Goal: Task Accomplishment & Management: Complete application form

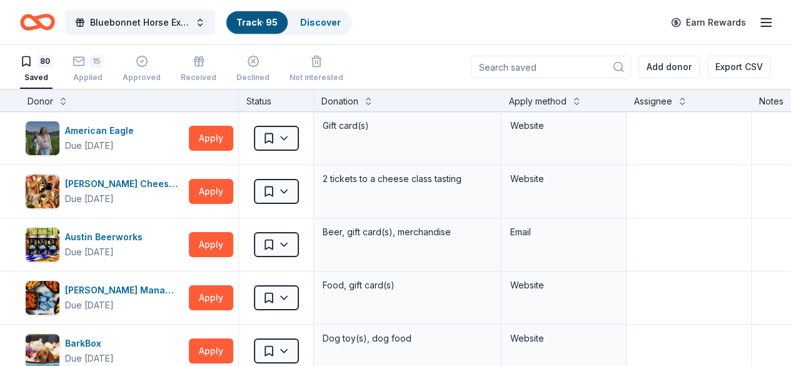
click at [273, 20] on link "Track · 95" at bounding box center [256, 22] width 41 height 11
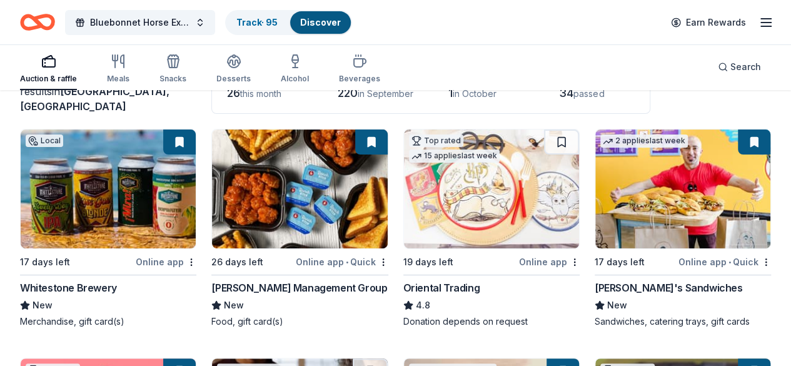
scroll to position [113, 0]
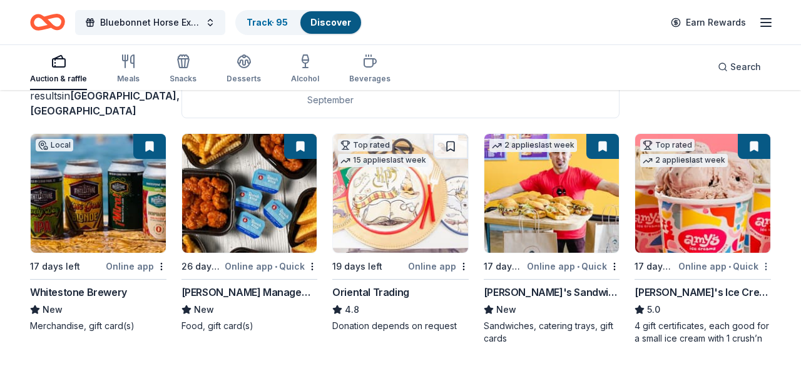
click at [756, 253] on html "Bluebonnet Horse Expo & Training Challenge Track · 95 Discover Earn Rewards Auc…" at bounding box center [400, 70] width 801 height 366
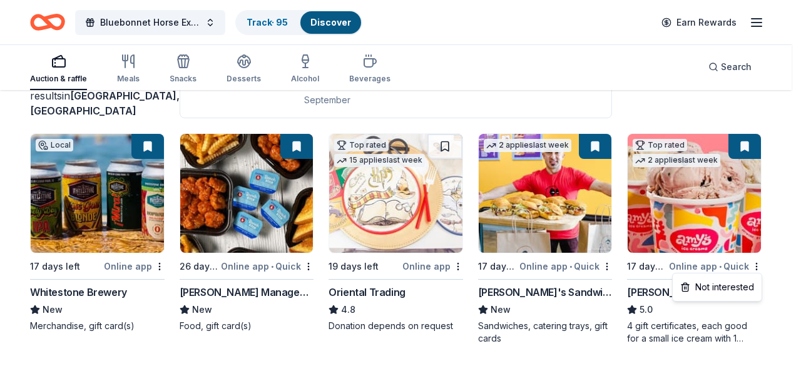
click at [782, 178] on html "Bluebonnet Horse Expo & Training Challenge Track · 95 Discover Earn Rewards Auc…" at bounding box center [400, 70] width 801 height 366
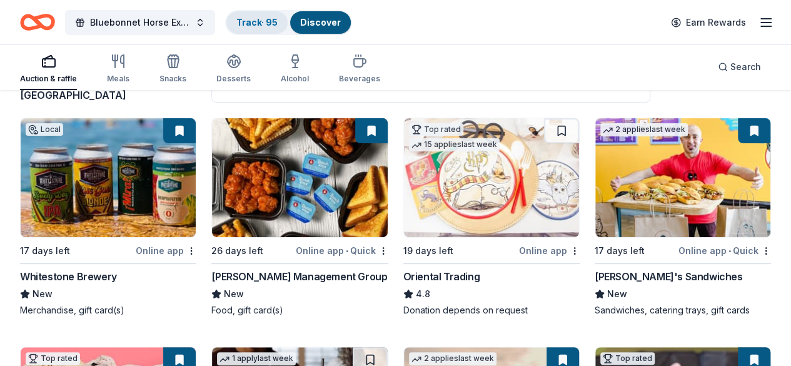
click at [277, 24] on link "Track · 95" at bounding box center [256, 22] width 41 height 11
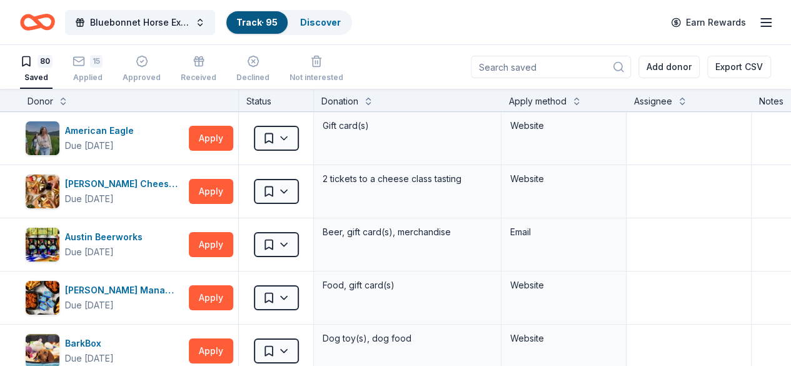
click at [273, 99] on div "Status" at bounding box center [276, 100] width 75 height 23
click at [103, 69] on div "15 Applied" at bounding box center [88, 69] width 30 height 28
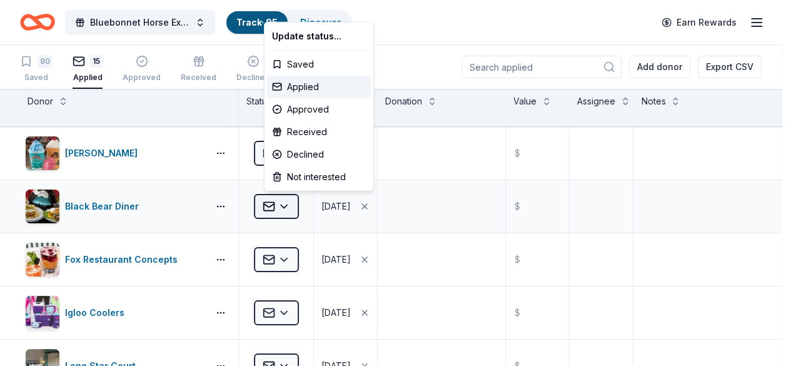
click at [295, 207] on html "Bluebonnet Horse Expo & Training Challenge Track · 95 Discover Earn Rewards 80 …" at bounding box center [395, 183] width 791 height 366
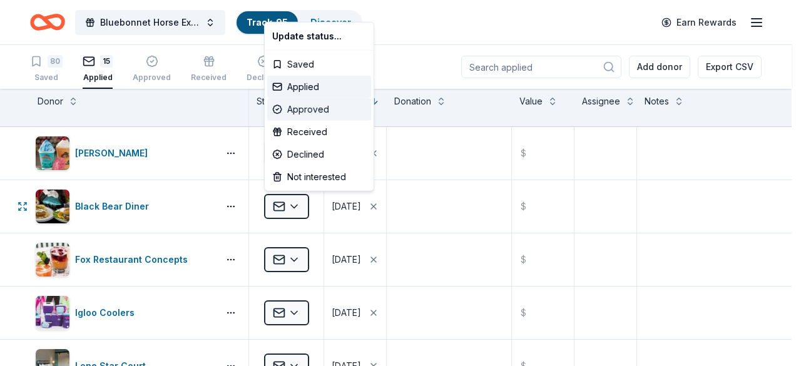
click at [304, 111] on div "Approved" at bounding box center [319, 109] width 104 height 23
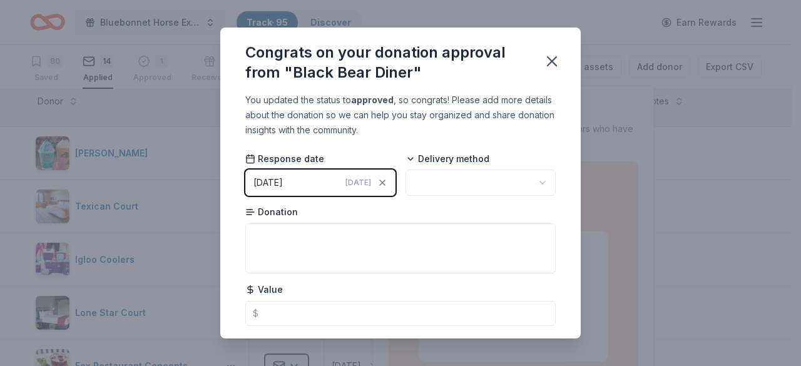
click at [312, 184] on button "08/18/2025 Today" at bounding box center [320, 183] width 150 height 26
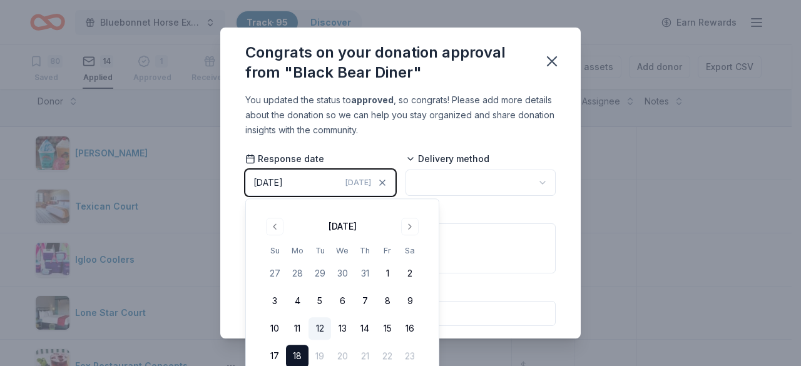
click at [318, 332] on button "12" at bounding box center [319, 329] width 23 height 23
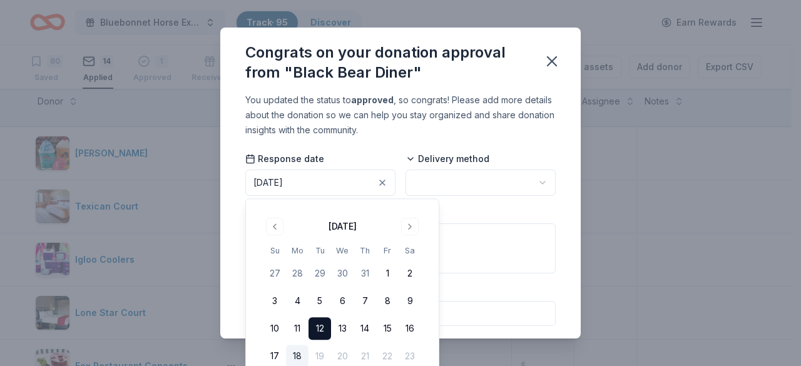
click at [481, 222] on div "Donation" at bounding box center [400, 240] width 310 height 68
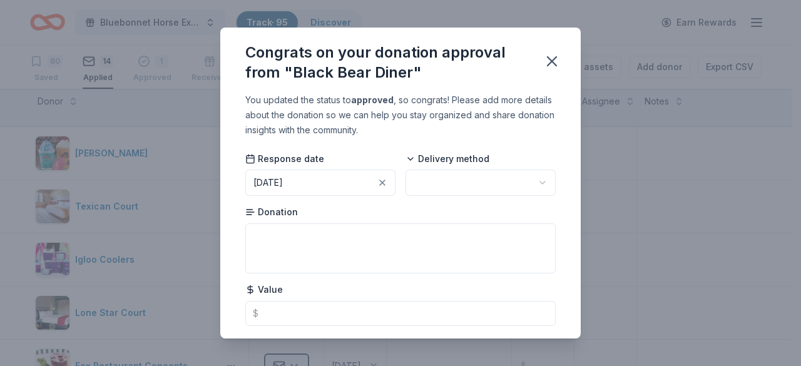
scroll to position [31, 0]
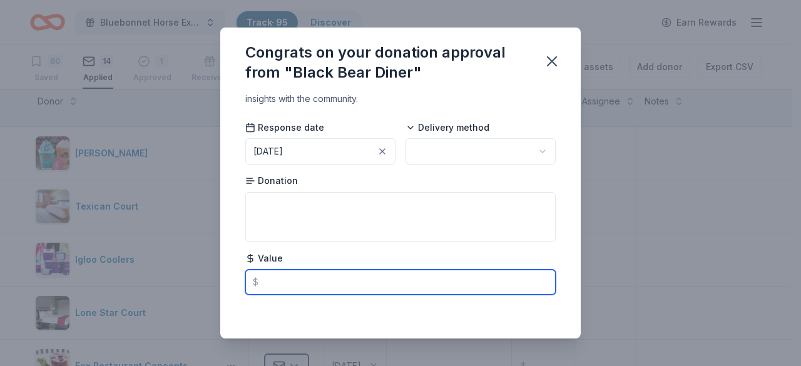
click at [395, 290] on input "text" at bounding box center [400, 282] width 310 height 25
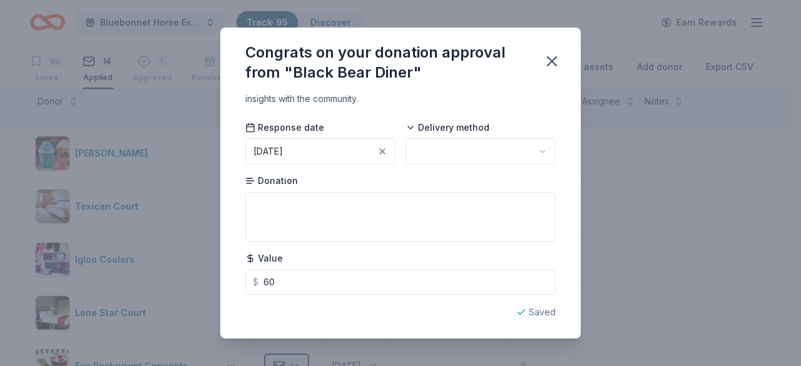
type input "60.00"
click at [554, 66] on icon "button" at bounding box center [552, 62] width 18 height 18
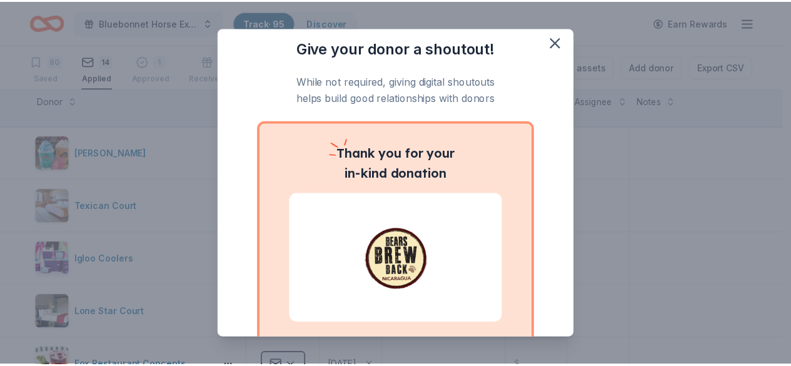
scroll to position [0, 0]
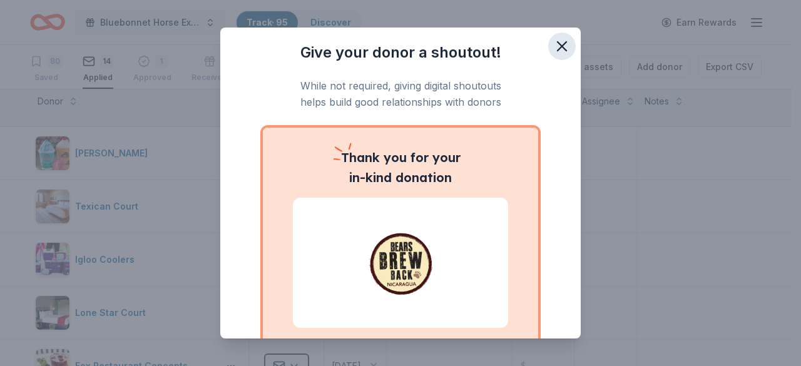
click at [557, 48] on icon "button" at bounding box center [561, 46] width 9 height 9
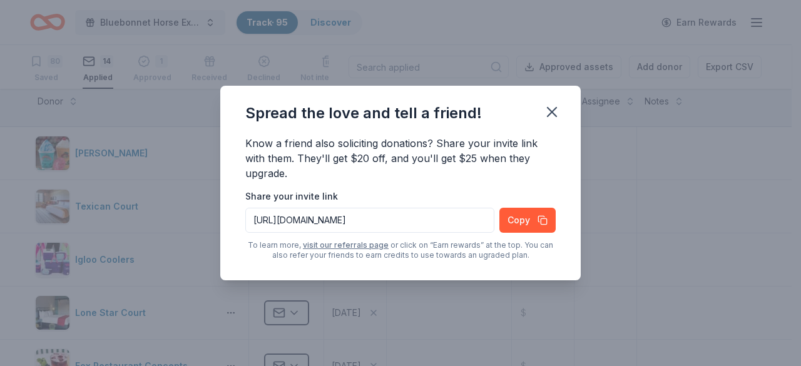
click at [551, 123] on button "button" at bounding box center [552, 112] width 28 height 28
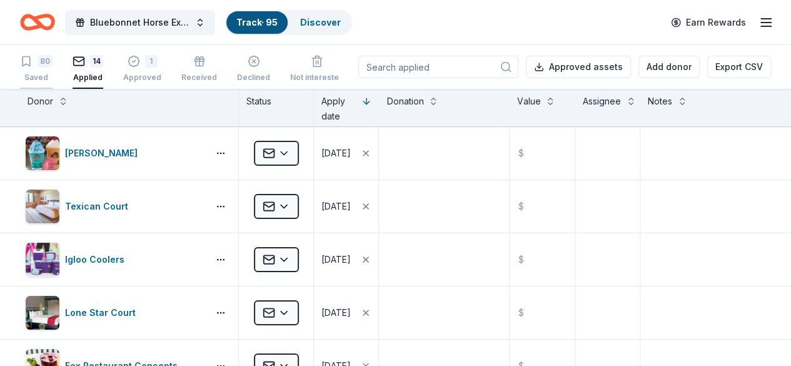
click at [53, 63] on div "80" at bounding box center [45, 61] width 15 height 13
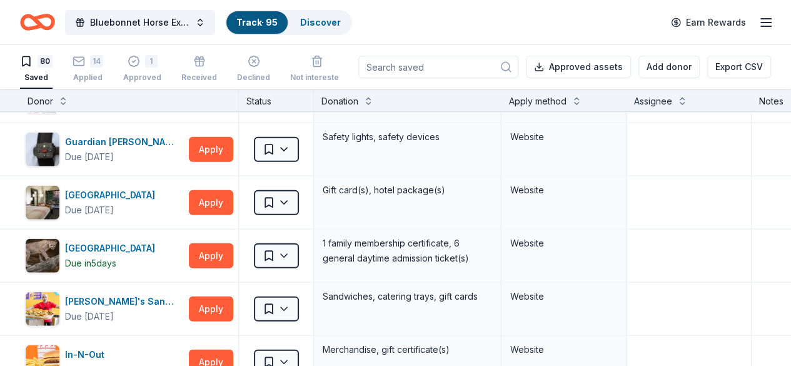
scroll to position [1548, 0]
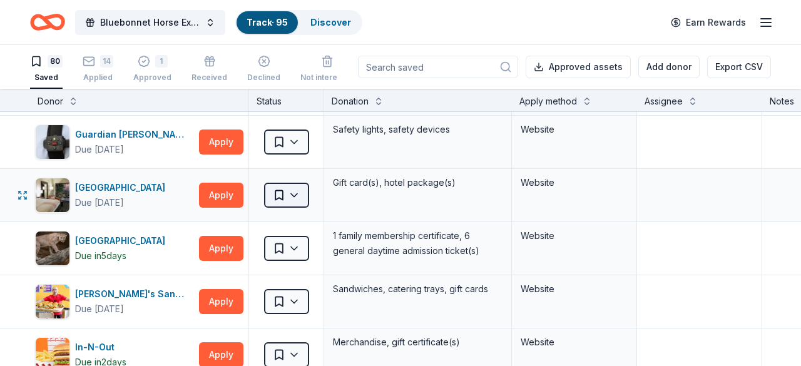
click at [298, 190] on html "Bluebonnet Horse Expo & Training Challenge Track · 95 Discover Earn Rewards 80 …" at bounding box center [400, 183] width 801 height 366
click at [787, 188] on html "Bluebonnet Horse Expo & Training Challenge Track · 95 Discover Earn Rewards 80 …" at bounding box center [400, 183] width 801 height 366
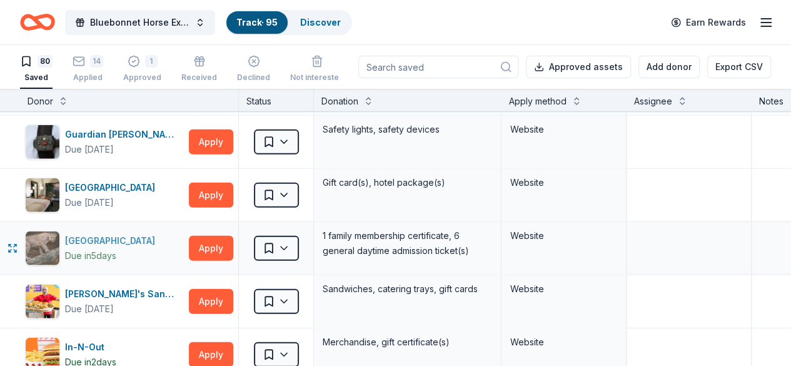
drag, startPoint x: 113, startPoint y: 230, endPoint x: 91, endPoint y: 233, distance: 21.5
click at [91, 233] on div "Houston Zoo" at bounding box center [112, 240] width 95 height 15
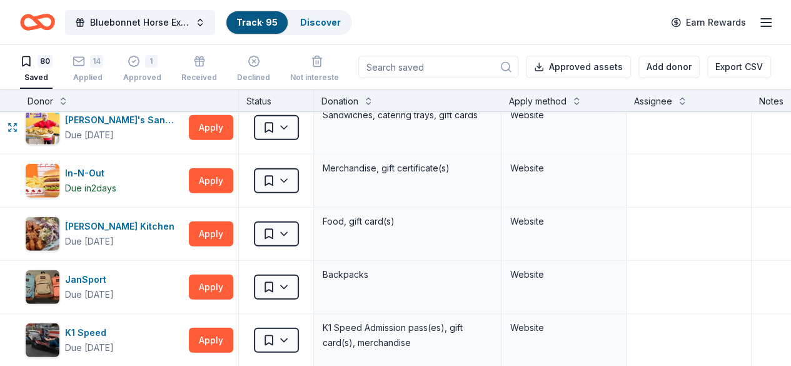
scroll to position [1723, 0]
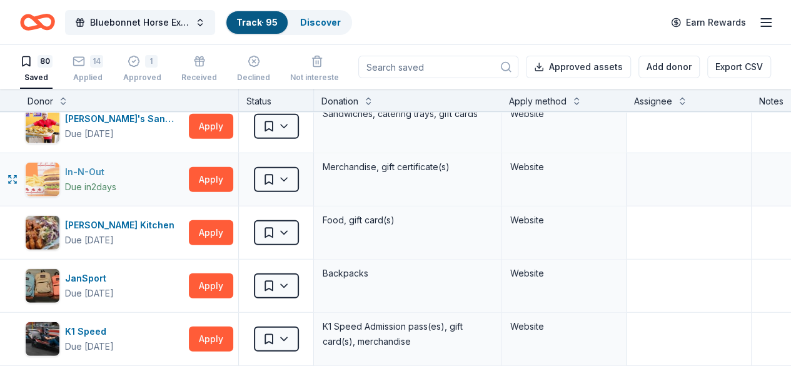
click at [90, 169] on div "In-N-Out" at bounding box center [90, 172] width 51 height 15
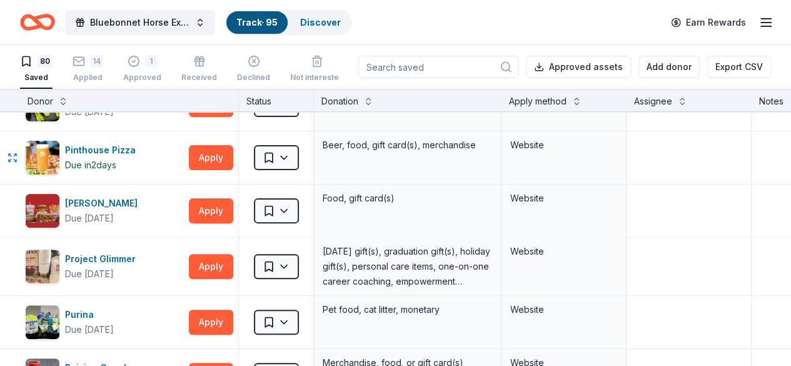
scroll to position [2549, 0]
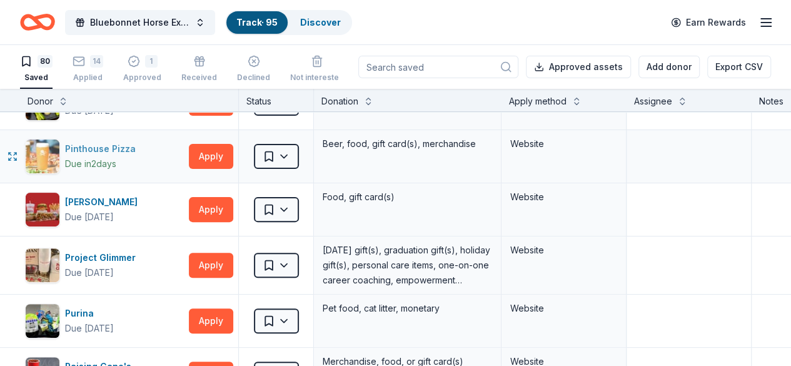
click at [115, 141] on div "Pinthouse Pizza" at bounding box center [103, 148] width 76 height 15
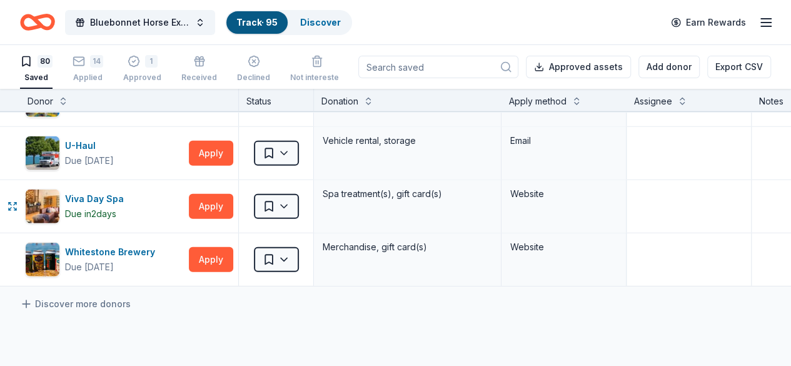
scroll to position [4100, 0]
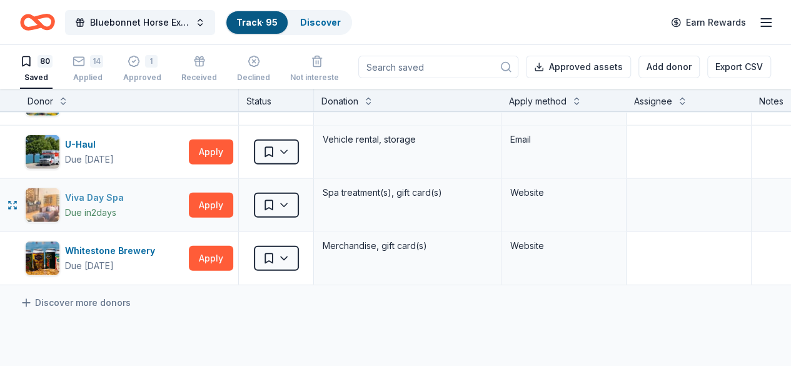
click at [102, 190] on div "Viva Day Spa" at bounding box center [97, 197] width 64 height 15
click at [317, 76] on div "Not interested" at bounding box center [317, 78] width 54 height 10
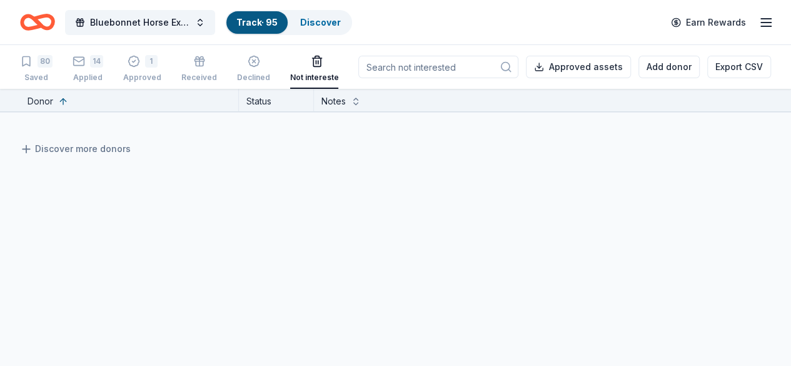
scroll to position [585, 0]
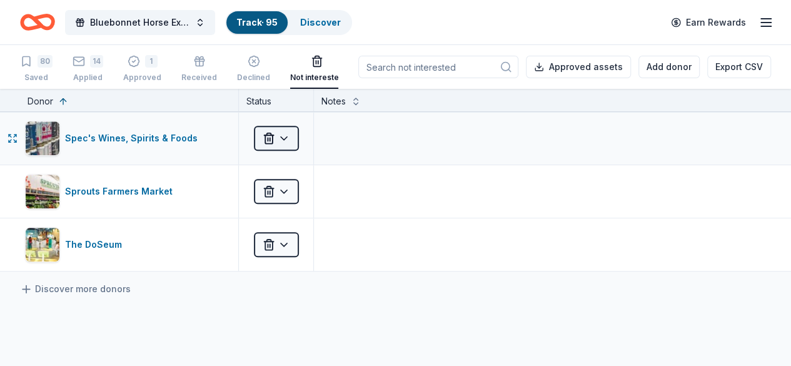
click at [275, 139] on html "Bluebonnet Horse Expo & Training Challenge Track · 95 Discover Earn Rewards 80 …" at bounding box center [395, 183] width 791 height 366
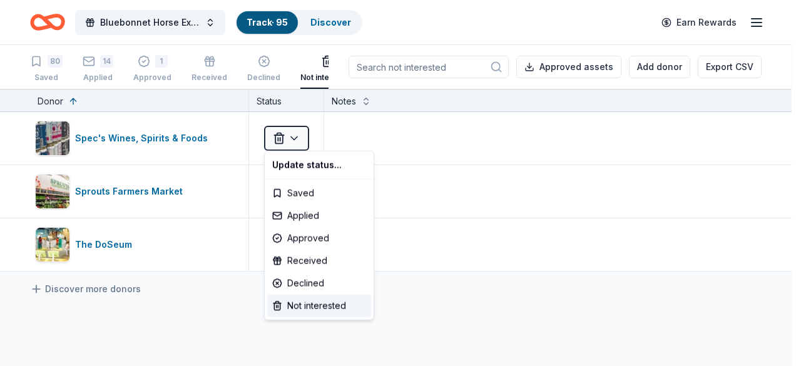
click at [209, 331] on html "Bluebonnet Horse Expo & Training Challenge Track · 95 Discover Earn Rewards 80 …" at bounding box center [400, 183] width 801 height 366
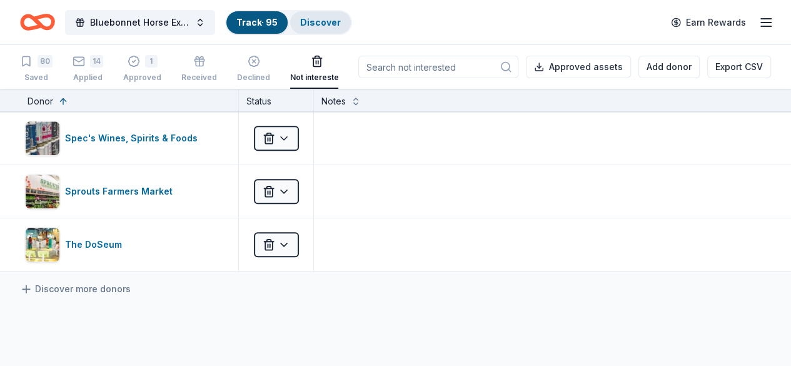
click at [306, 27] on div "Discover" at bounding box center [320, 22] width 61 height 23
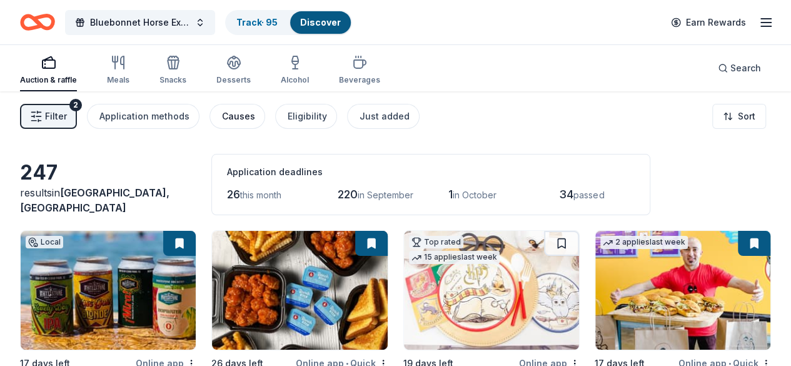
click at [241, 116] on div "Causes" at bounding box center [238, 116] width 33 height 15
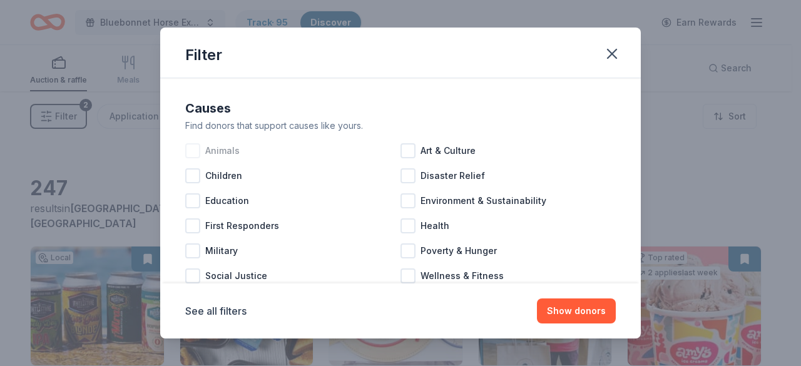
click at [220, 153] on span "Animals" at bounding box center [222, 150] width 34 height 15
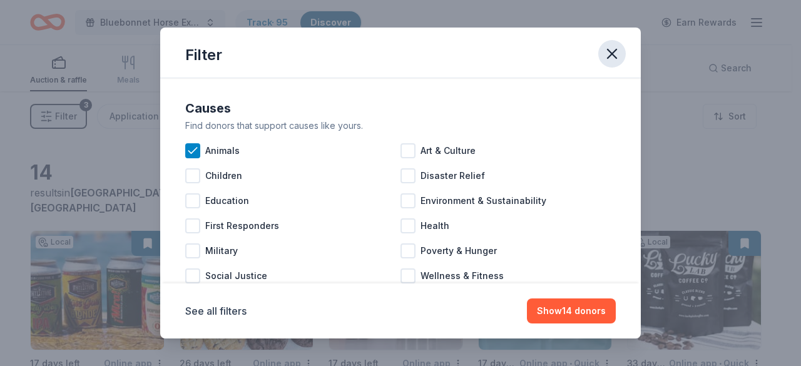
click at [614, 49] on icon "button" at bounding box center [612, 54] width 18 height 18
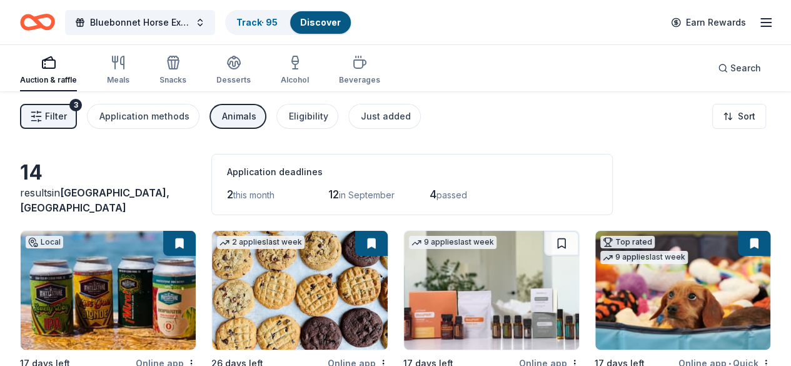
click at [238, 119] on div "Animals" at bounding box center [239, 116] width 34 height 15
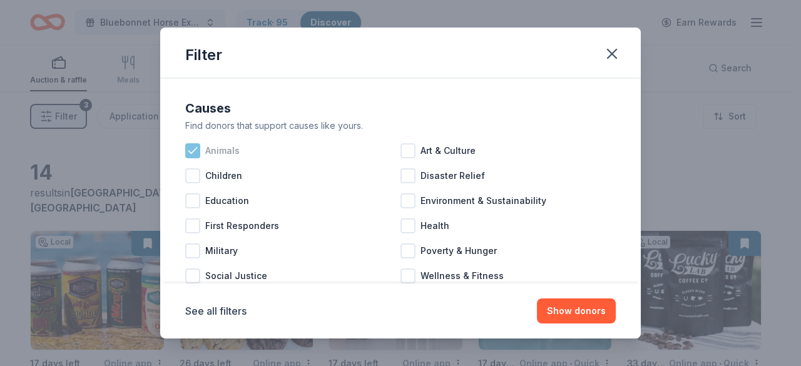
click at [226, 150] on span "Animals" at bounding box center [222, 150] width 34 height 15
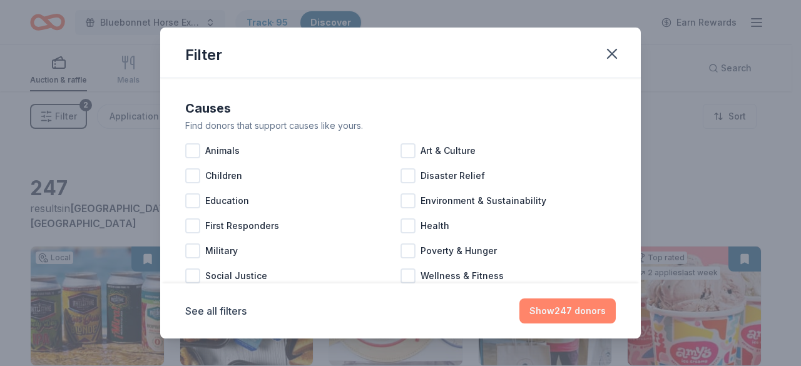
click at [577, 313] on button "Show 247 donors" at bounding box center [567, 310] width 96 height 25
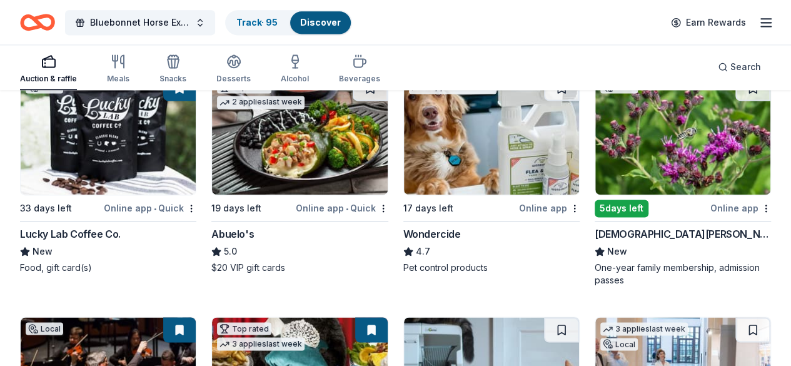
scroll to position [871, 0]
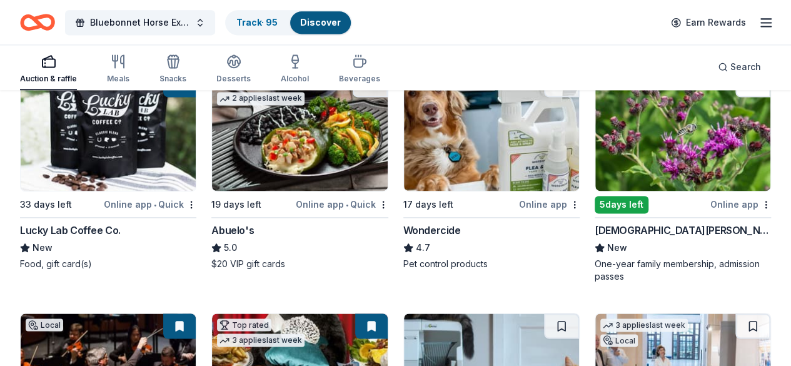
click at [736, 97] on button at bounding box center [753, 84] width 35 height 25
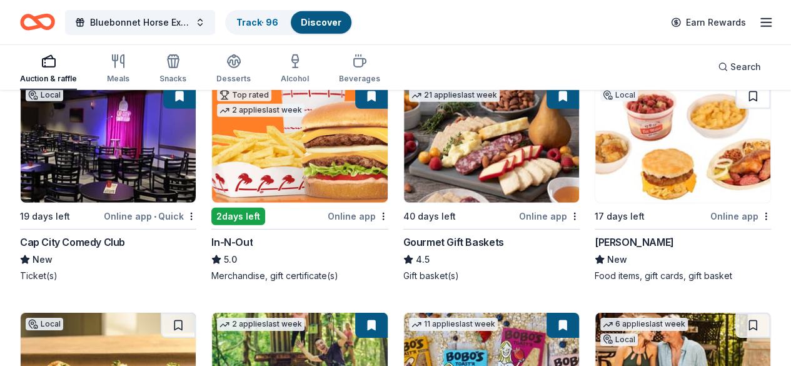
scroll to position [1805, 0]
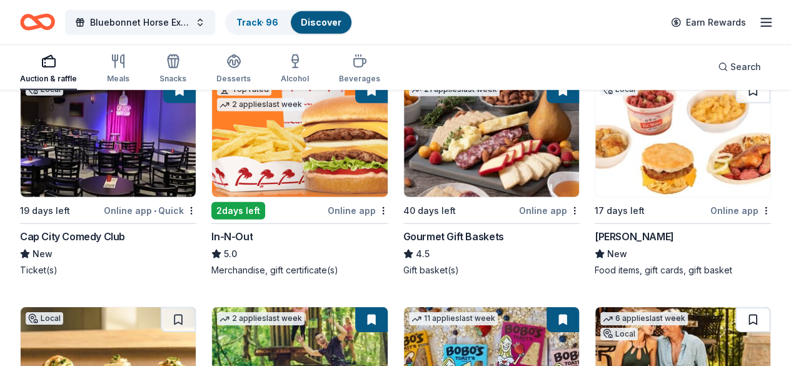
click at [736, 307] on button at bounding box center [753, 319] width 35 height 25
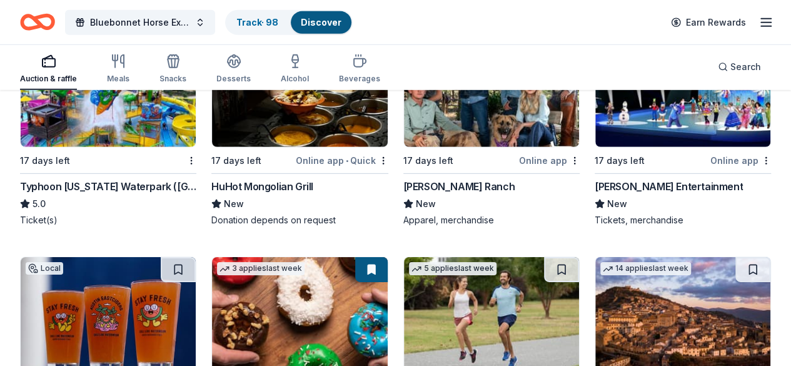
scroll to position [4201, 0]
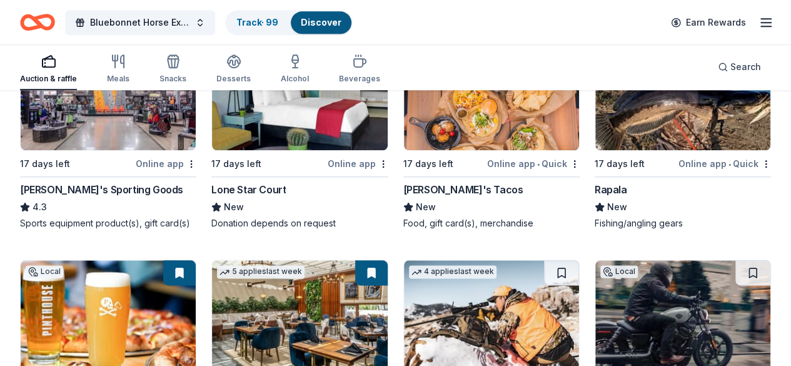
scroll to position [5418, 0]
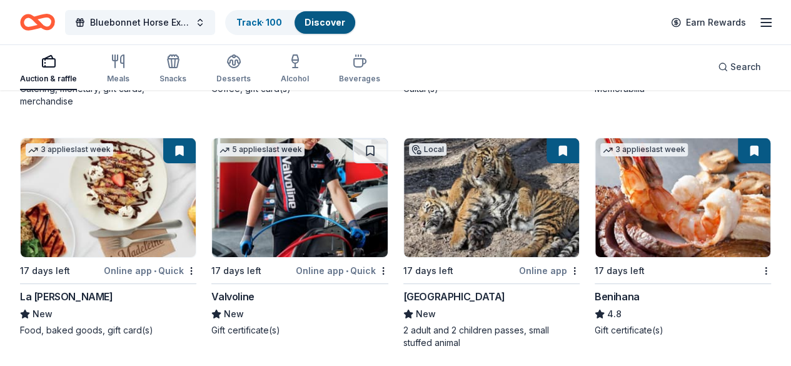
scroll to position [7123, 0]
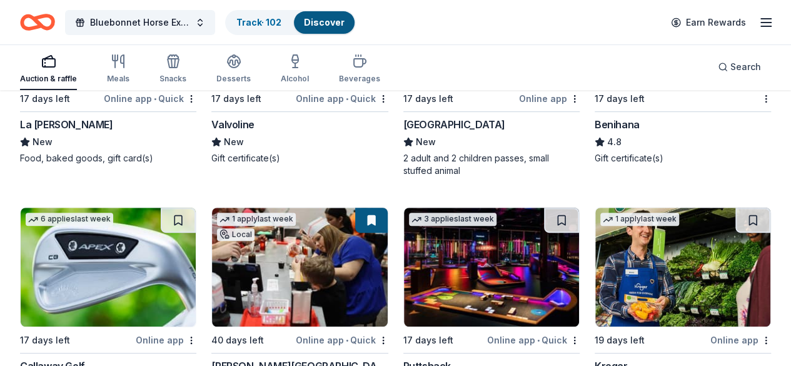
scroll to position [7323, 0]
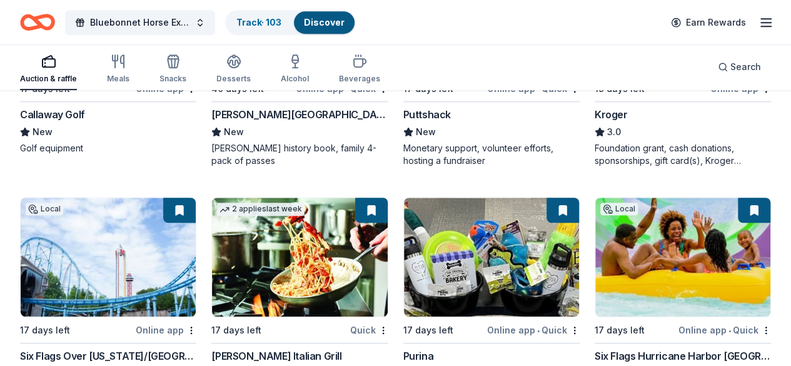
scroll to position [7573, 0]
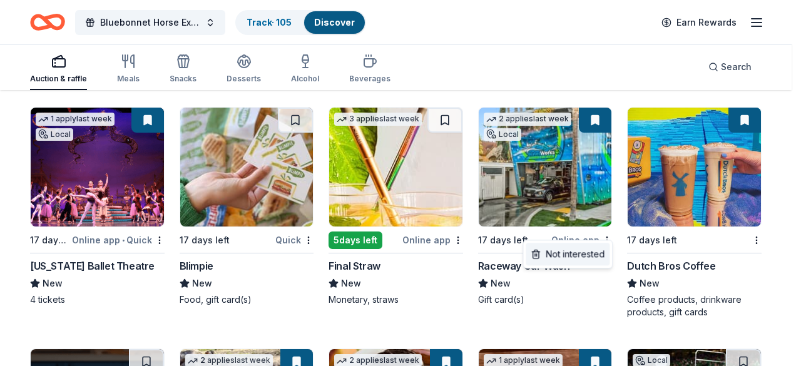
click at [588, 257] on div "Not interested" at bounding box center [567, 254] width 84 height 23
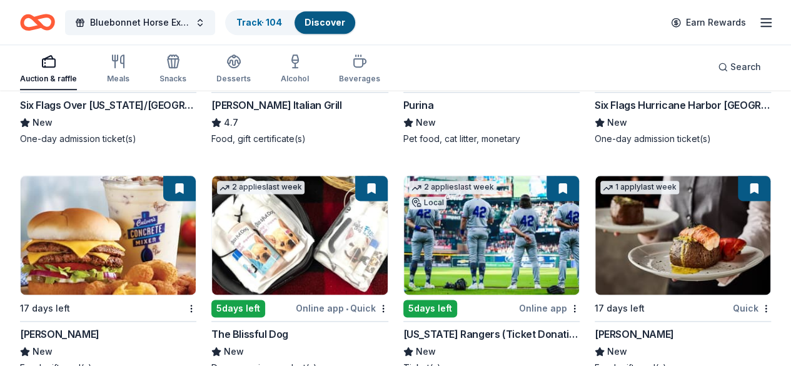
scroll to position [7824, 0]
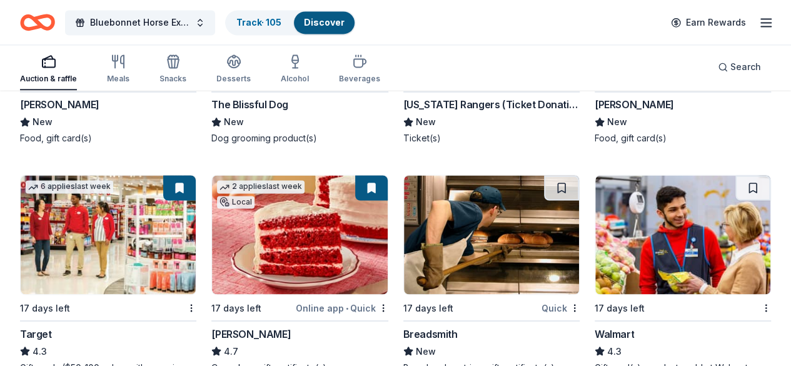
scroll to position [8026, 0]
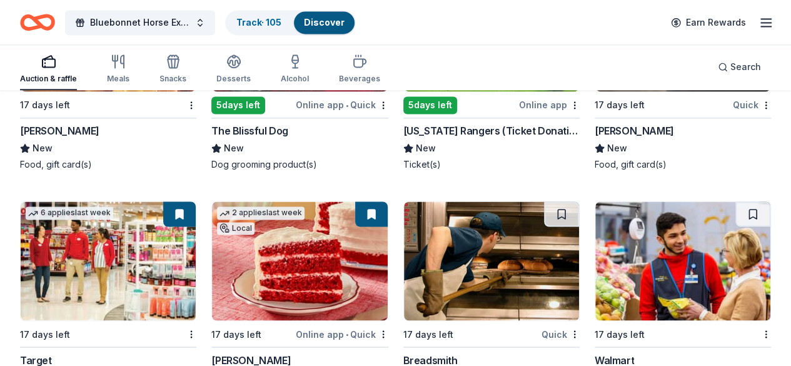
drag, startPoint x: 742, startPoint y: 146, endPoint x: 756, endPoint y: 141, distance: 14.6
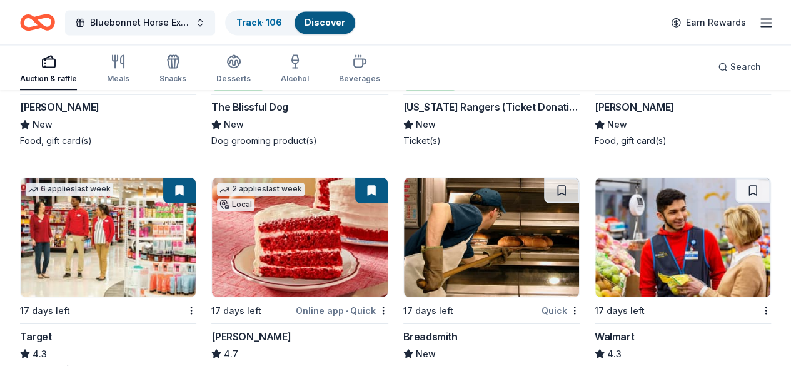
scroll to position [8051, 0]
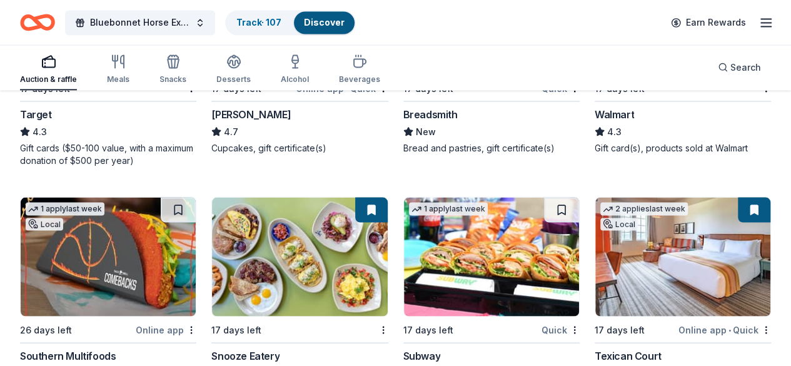
scroll to position [8271, 0]
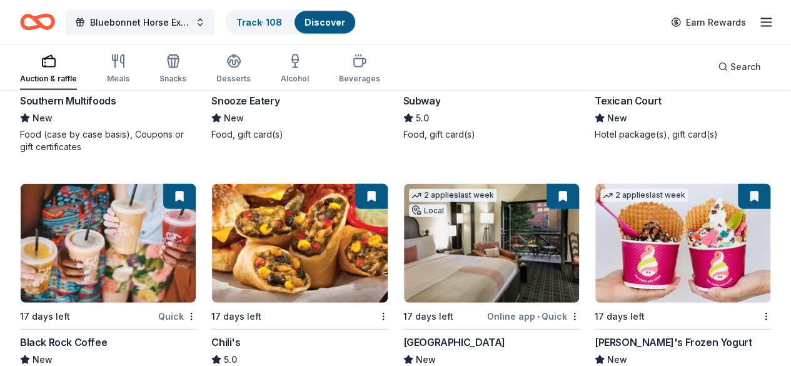
scroll to position [8508, 0]
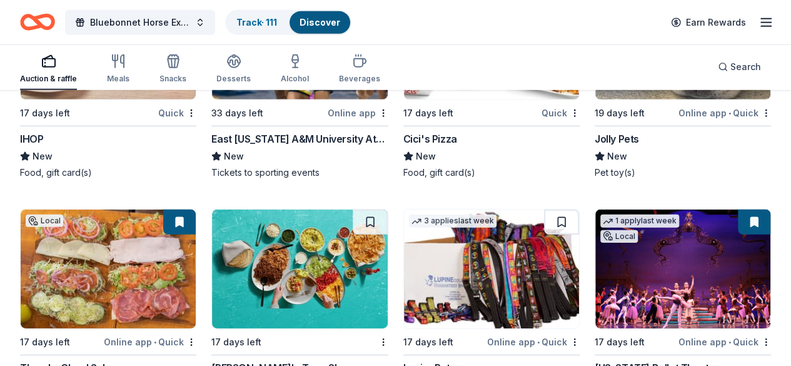
scroll to position [9003, 0]
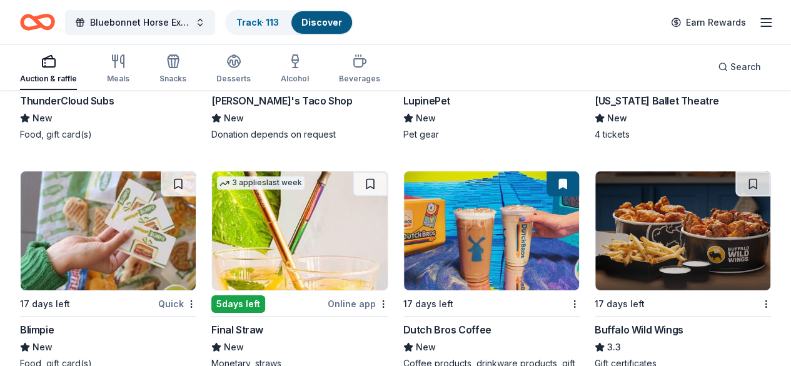
scroll to position [9223, 0]
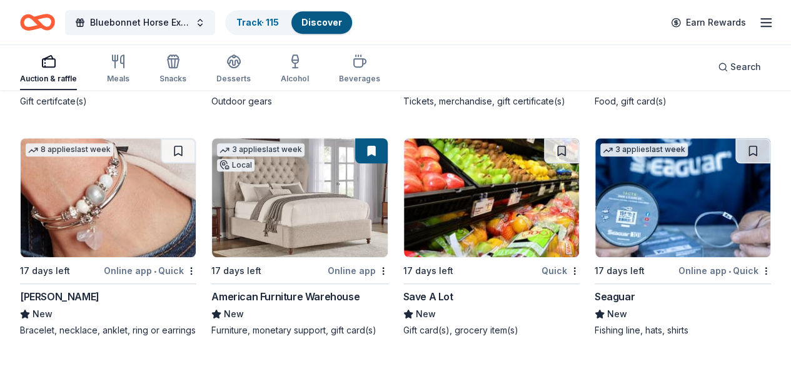
scroll to position [9974, 0]
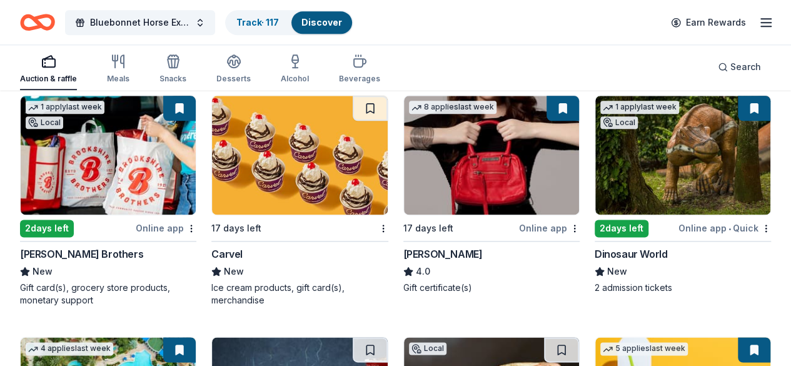
scroll to position [10244, 0]
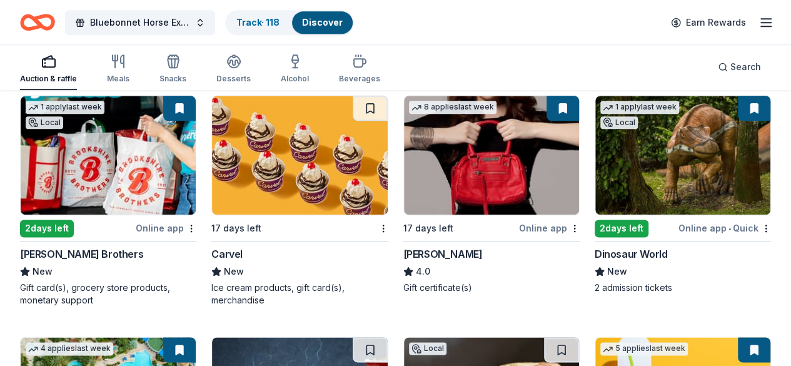
scroll to position [10219, 0]
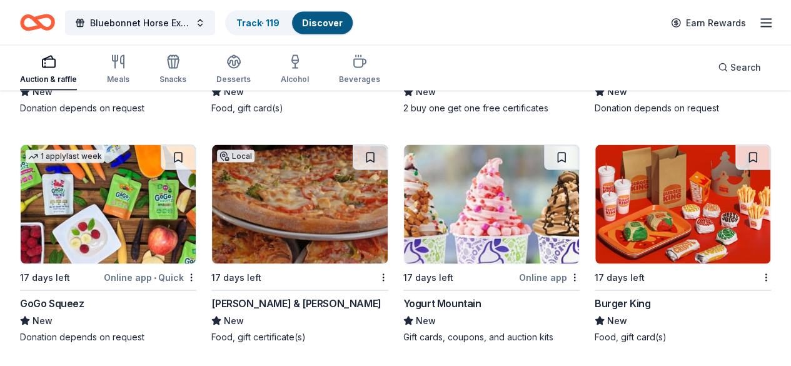
scroll to position [10688, 0]
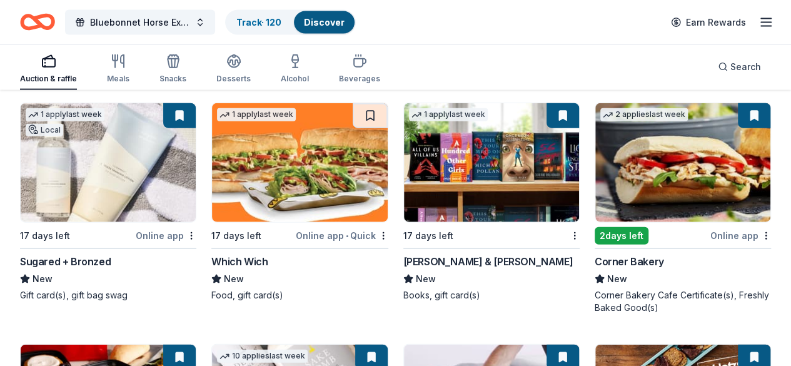
scroll to position [10933, 0]
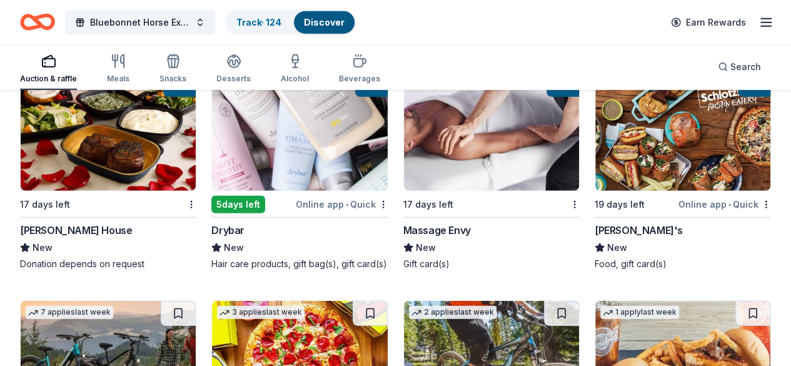
scroll to position [11178, 0]
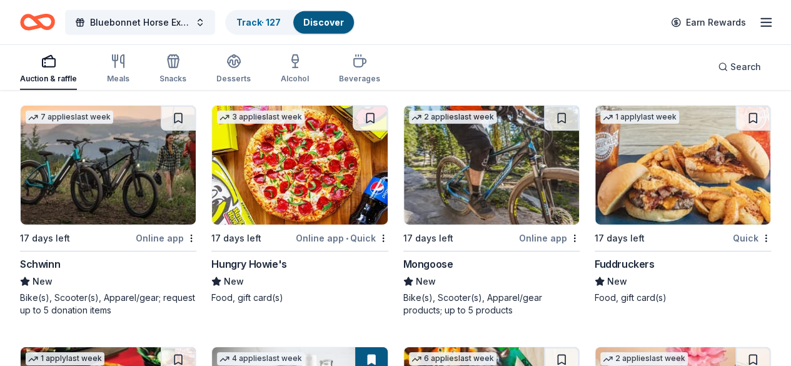
scroll to position [11403, 0]
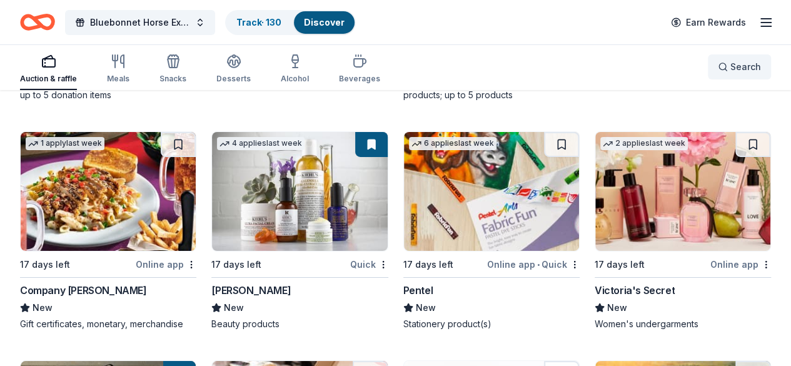
scroll to position [11619, 0]
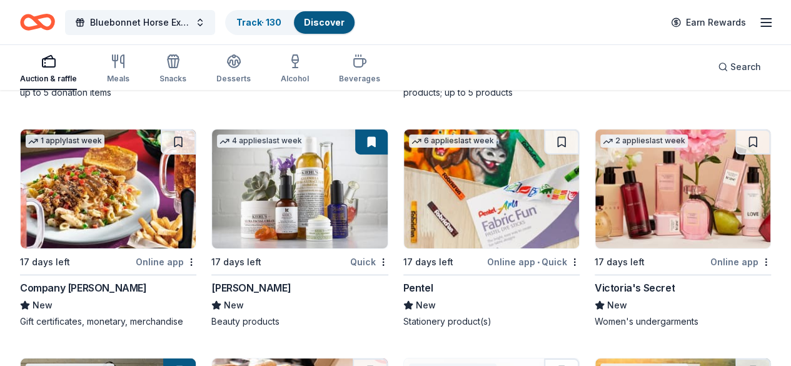
click at [273, 21] on link "Track · 131" at bounding box center [257, 22] width 43 height 11
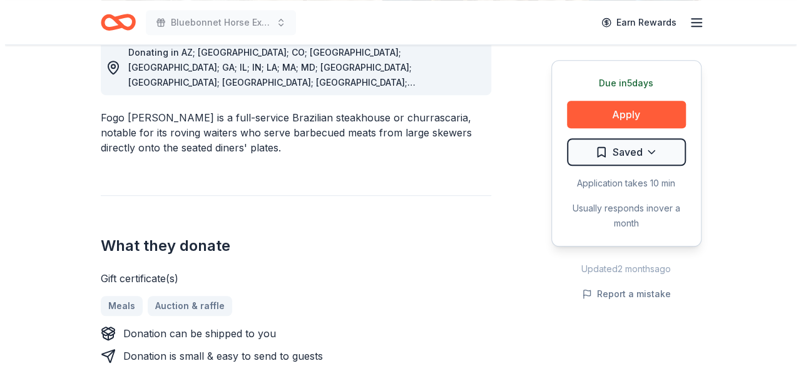
scroll to position [395, 0]
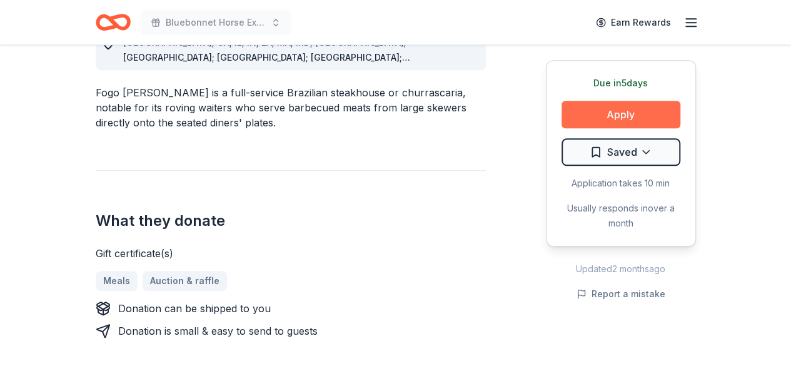
click at [613, 117] on button "Apply" at bounding box center [621, 115] width 119 height 28
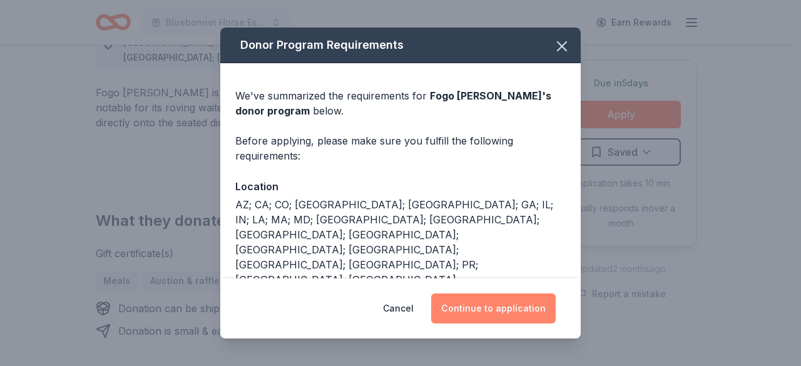
click at [506, 306] on button "Continue to application" at bounding box center [493, 308] width 124 height 30
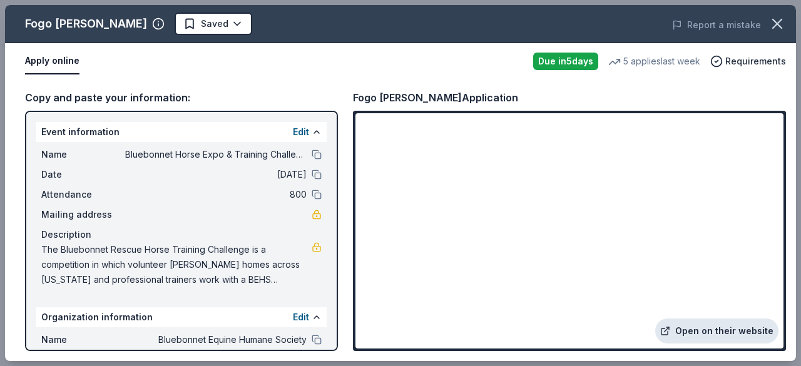
click at [712, 332] on link "Open on their website" at bounding box center [716, 330] width 123 height 25
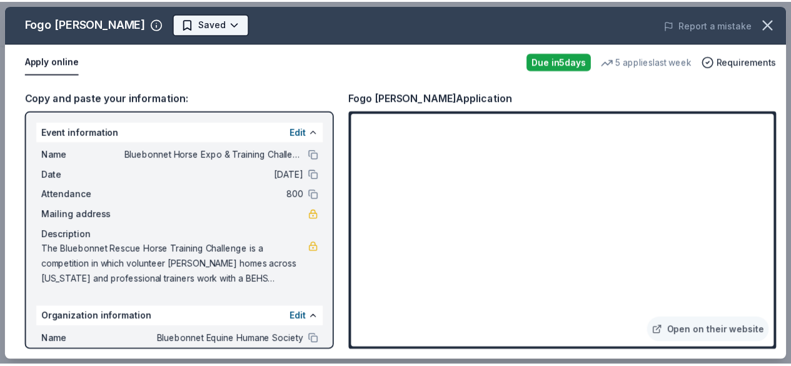
scroll to position [0, 0]
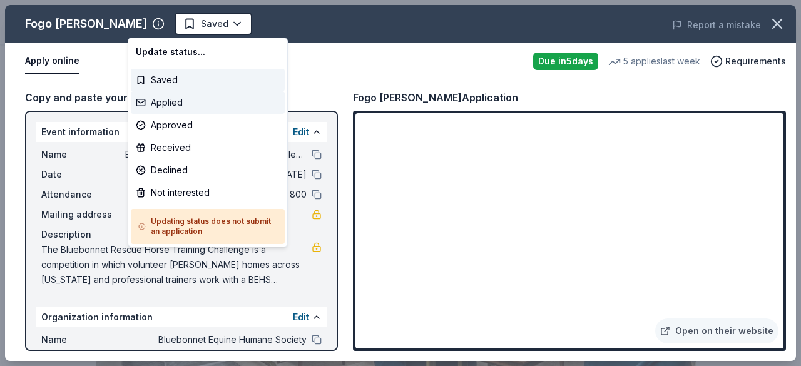
click at [178, 99] on div "Applied" at bounding box center [208, 102] width 154 height 23
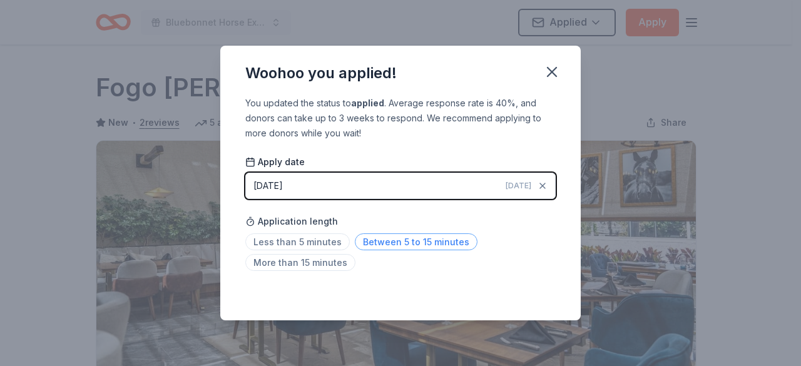
click at [424, 236] on span "Between 5 to 15 minutes" at bounding box center [416, 241] width 123 height 17
click at [549, 72] on icon "button" at bounding box center [552, 72] width 18 height 18
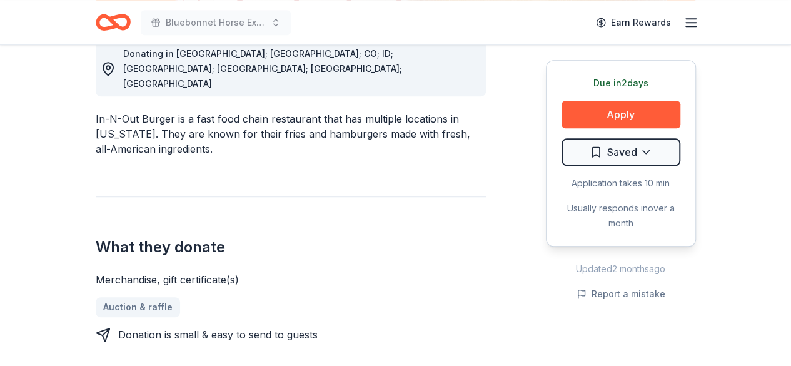
scroll to position [370, 0]
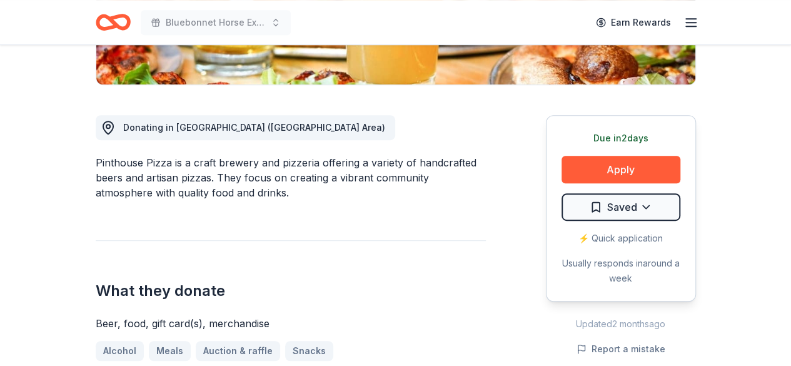
scroll to position [370, 0]
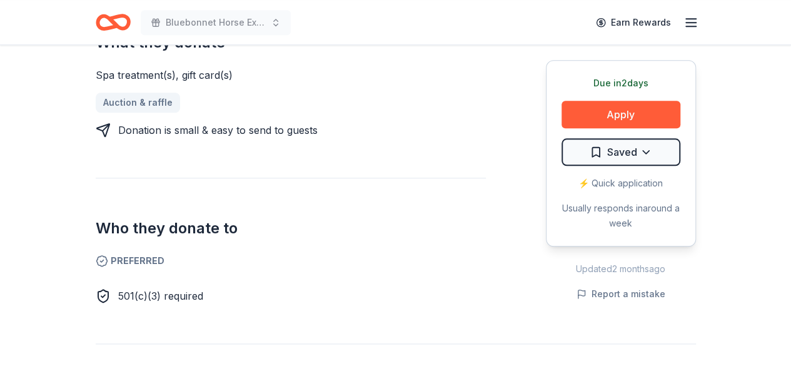
scroll to position [545, 0]
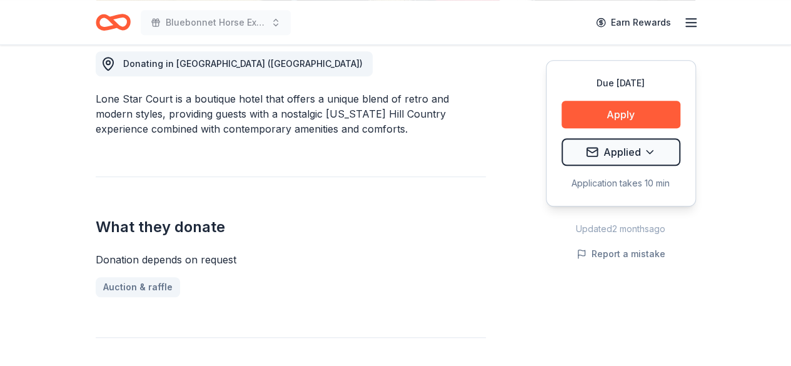
scroll to position [378, 0]
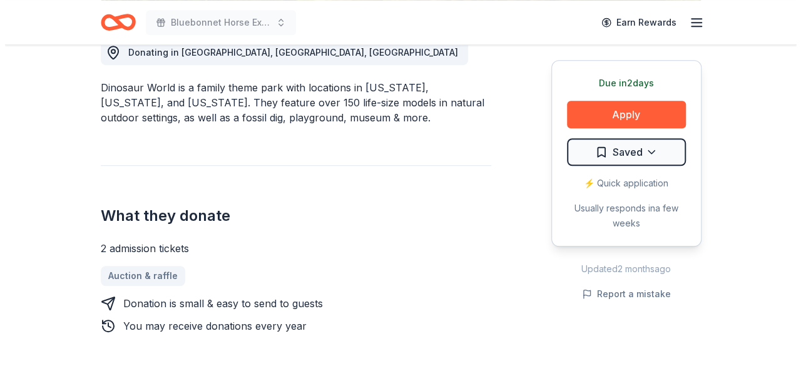
scroll to position [390, 0]
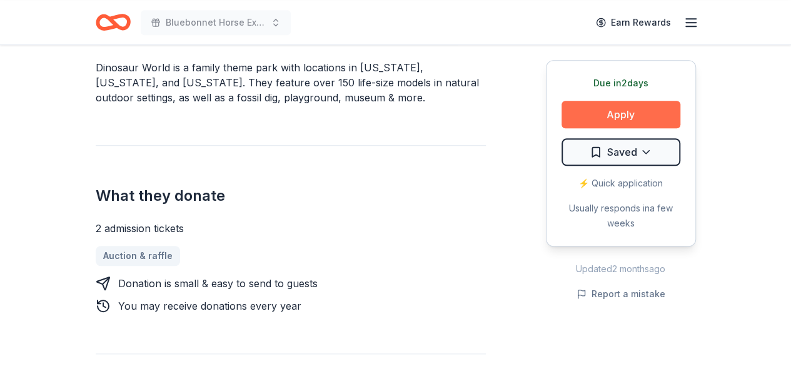
click at [603, 114] on button "Apply" at bounding box center [621, 115] width 119 height 28
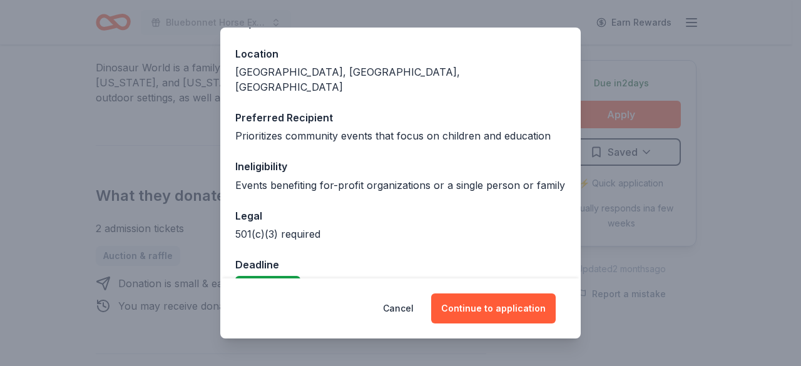
scroll to position [161, 0]
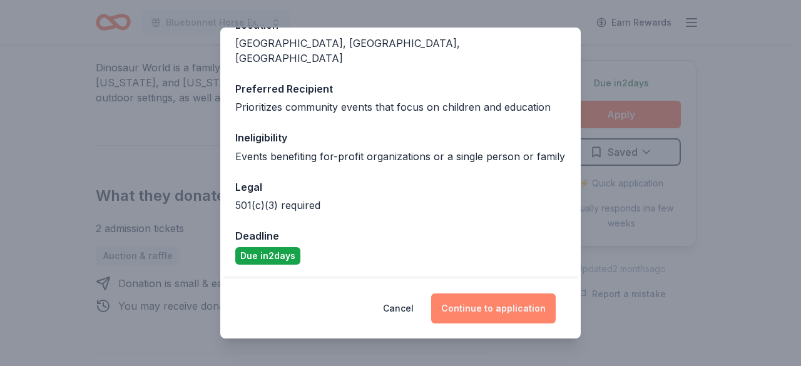
click at [495, 306] on button "Continue to application" at bounding box center [493, 308] width 124 height 30
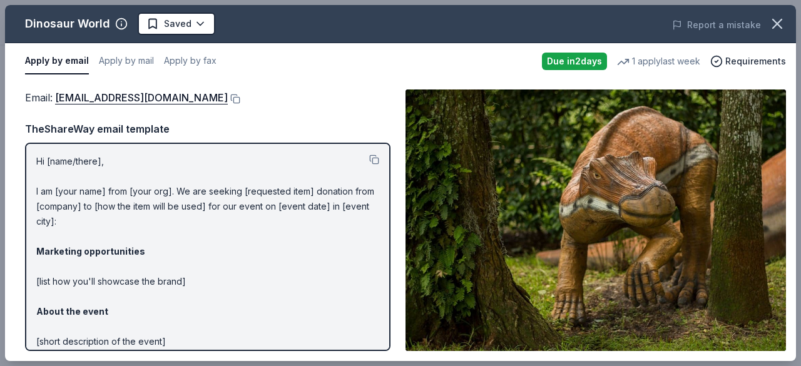
scroll to position [144, 0]
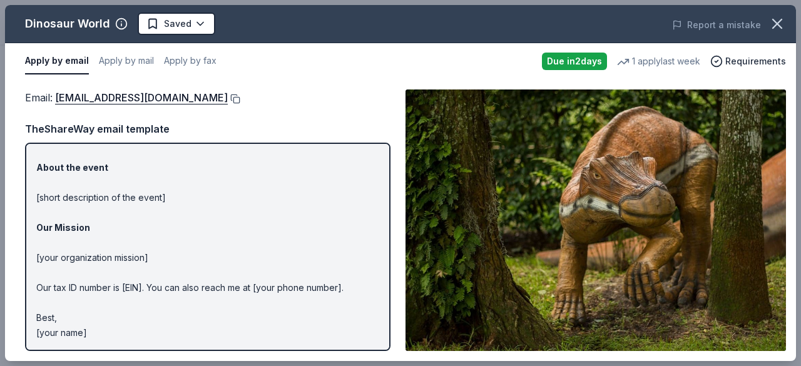
click at [228, 99] on button at bounding box center [234, 99] width 13 height 10
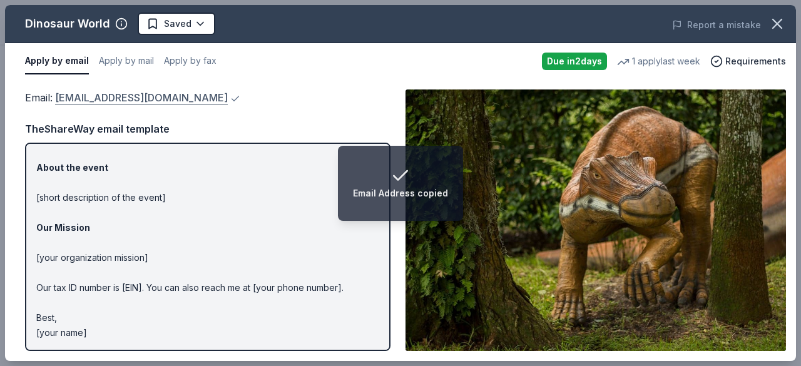
click at [143, 94] on link "info@dinosaurworld.com" at bounding box center [141, 97] width 173 height 16
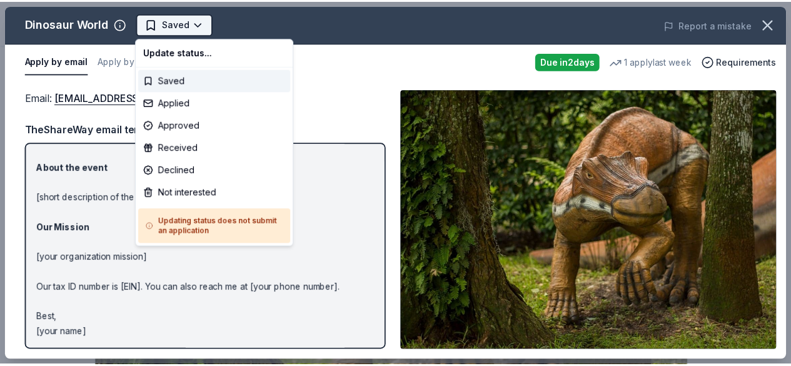
scroll to position [0, 0]
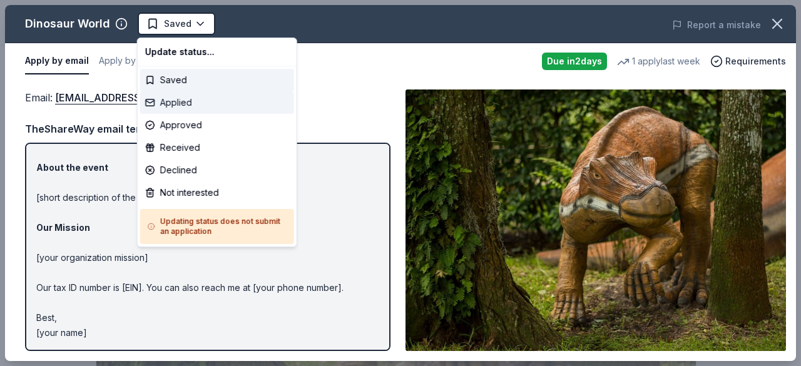
click at [181, 104] on div "Applied" at bounding box center [217, 102] width 154 height 23
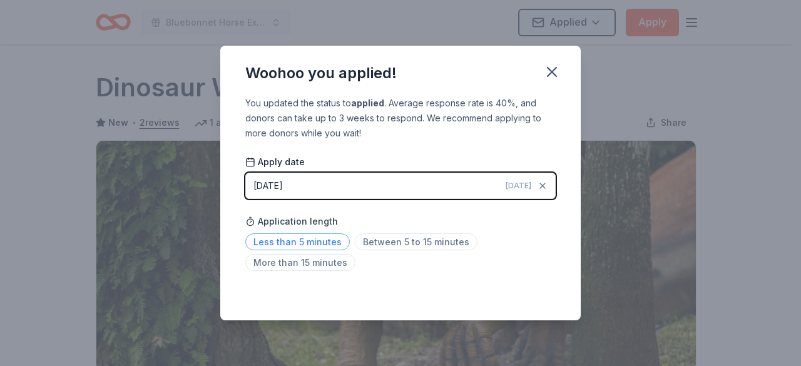
click at [323, 240] on span "Less than 5 minutes" at bounding box center [297, 241] width 104 height 17
click at [754, 86] on div "Woohoo you applied! You updated the status to applied . Average response rate i…" at bounding box center [400, 183] width 801 height 366
click at [559, 73] on icon "button" at bounding box center [552, 72] width 18 height 18
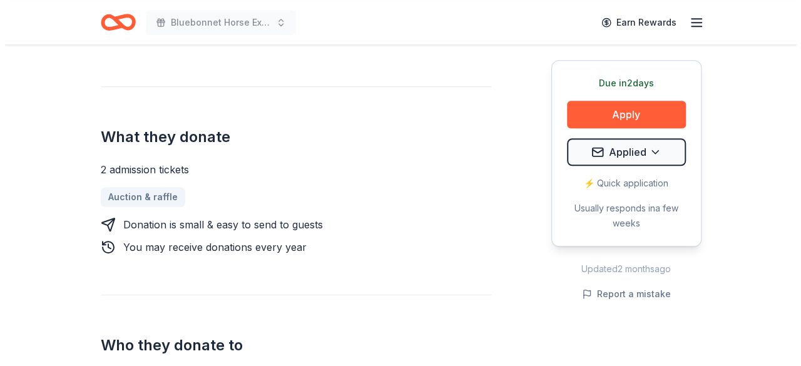
scroll to position [439, 0]
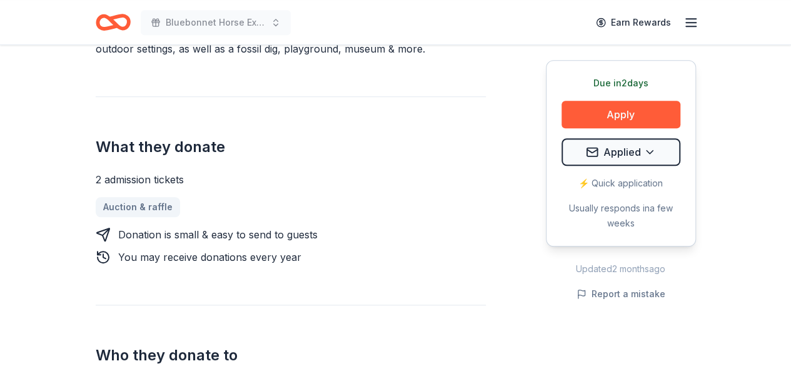
click at [398, 209] on div "Auction & raffle" at bounding box center [291, 207] width 390 height 20
click at [630, 118] on button "Apply" at bounding box center [621, 115] width 119 height 28
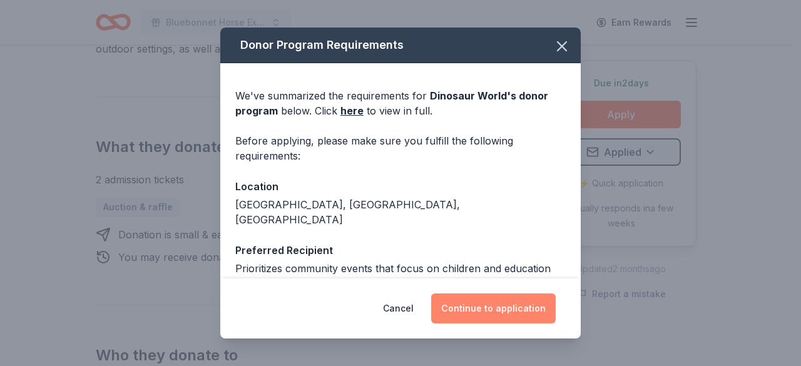
click at [480, 311] on button "Continue to application" at bounding box center [493, 308] width 124 height 30
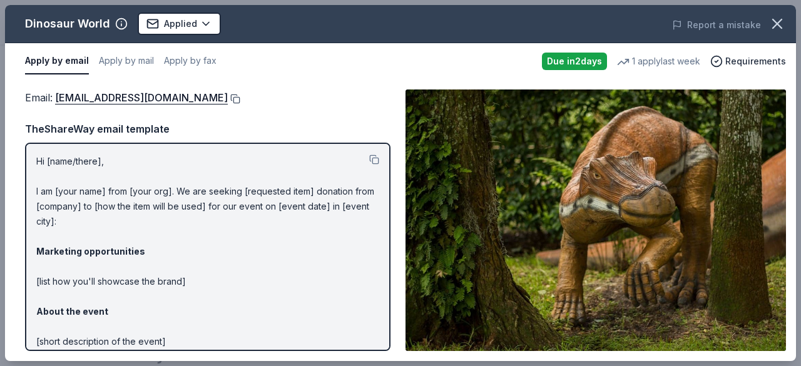
click at [228, 96] on button at bounding box center [234, 99] width 13 height 10
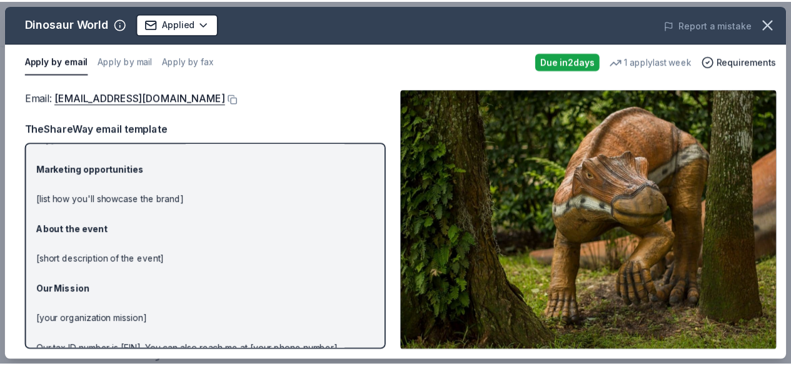
scroll to position [144, 0]
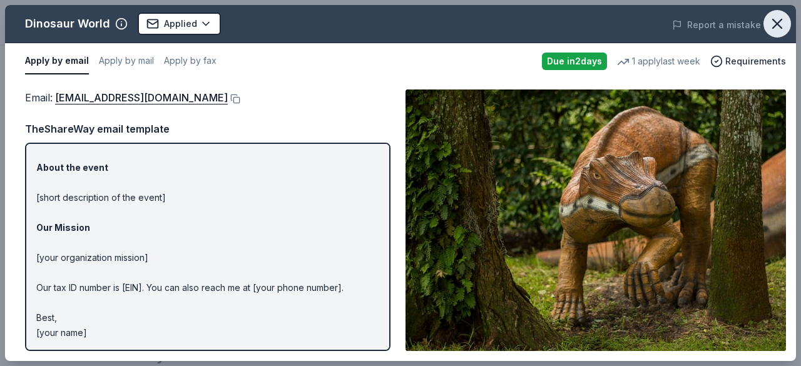
click at [777, 22] on icon "button" at bounding box center [777, 24] width 18 height 18
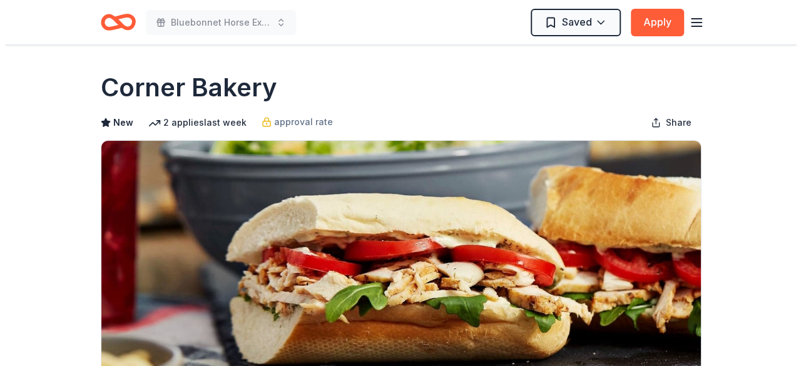
scroll to position [320, 0]
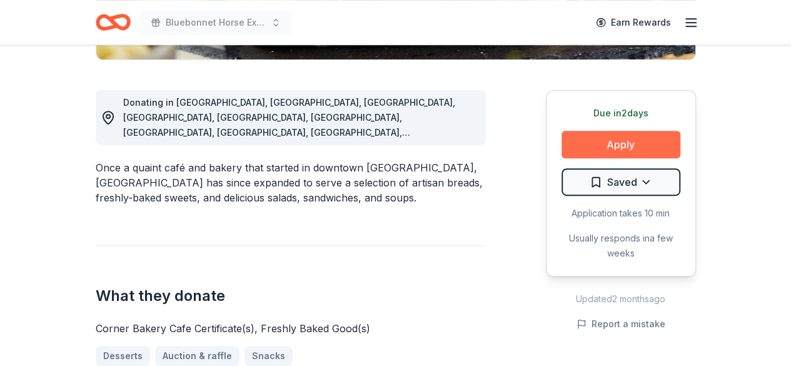
click at [596, 146] on button "Apply" at bounding box center [621, 145] width 119 height 28
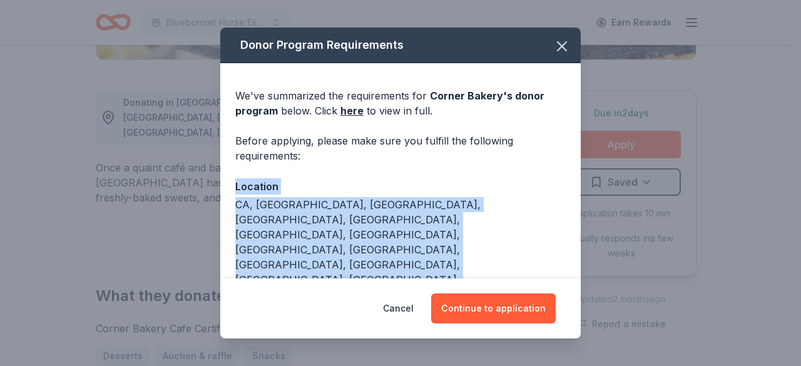
drag, startPoint x: 570, startPoint y: 153, endPoint x: 578, endPoint y: 241, distance: 89.2
click at [578, 241] on div "Donor Program Requirements We've summarized the requirements for Corner Bakery …" at bounding box center [400, 153] width 360 height 251
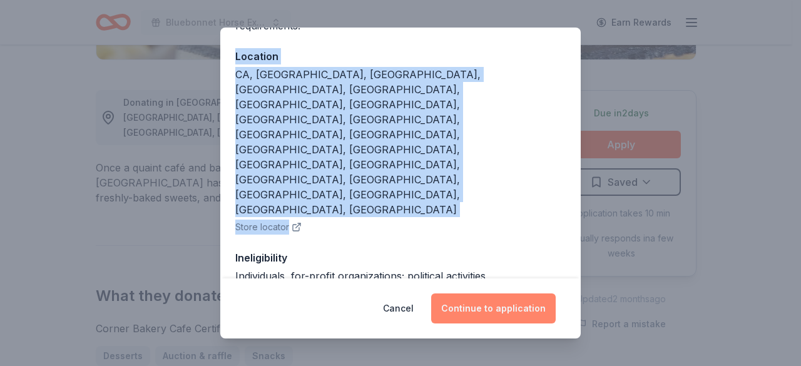
click at [502, 310] on button "Continue to application" at bounding box center [493, 308] width 124 height 30
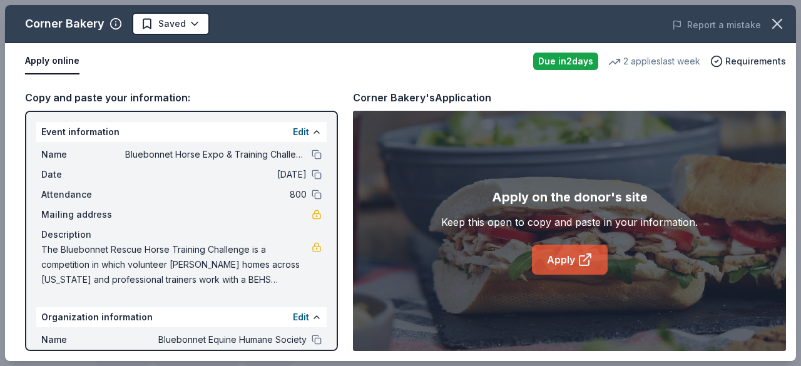
click at [560, 268] on link "Apply" at bounding box center [570, 260] width 76 height 30
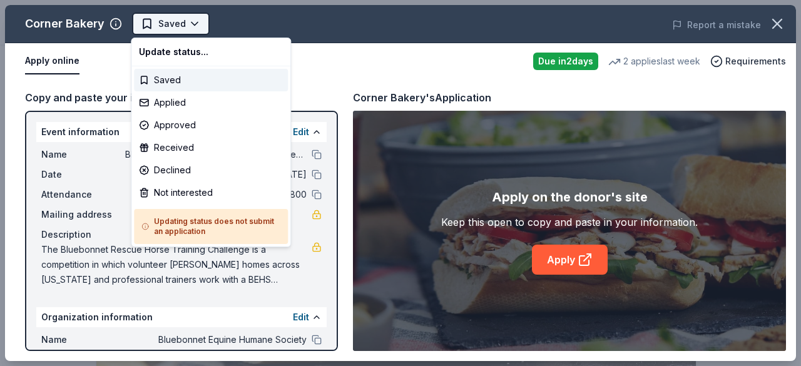
scroll to position [0, 0]
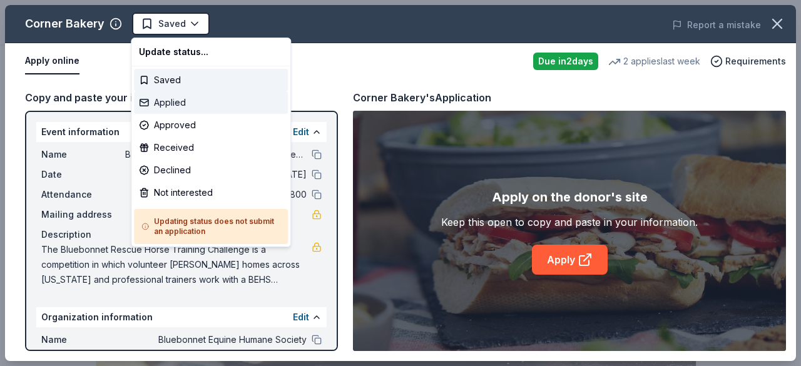
click at [186, 110] on div "Applied" at bounding box center [211, 102] width 154 height 23
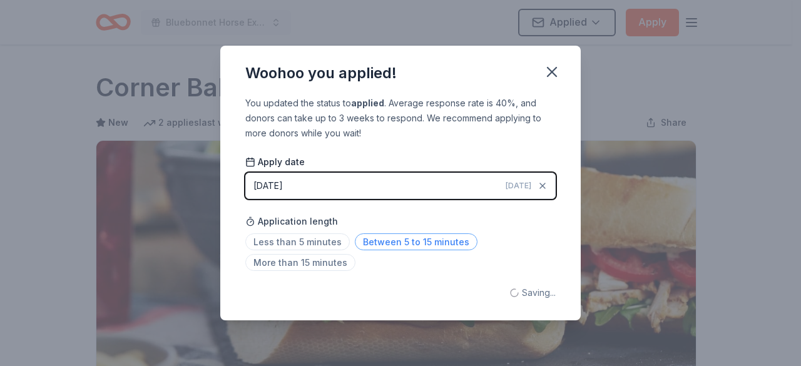
click at [384, 238] on span "Between 5 to 15 minutes" at bounding box center [416, 241] width 123 height 17
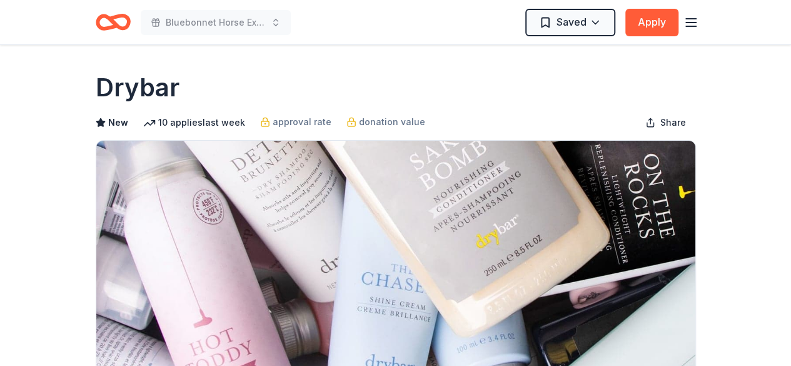
scroll to position [320, 0]
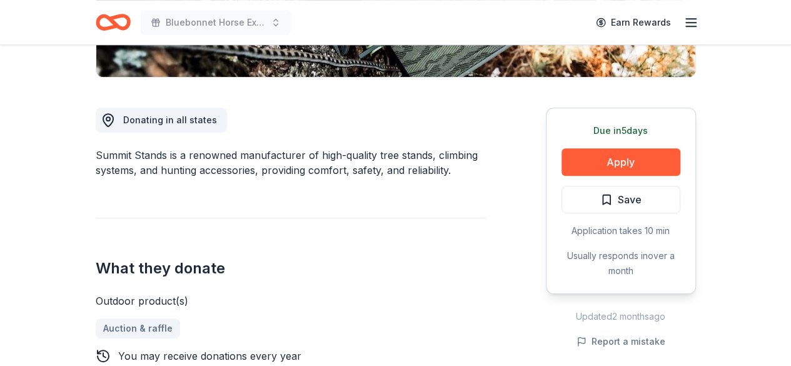
scroll to position [345, 0]
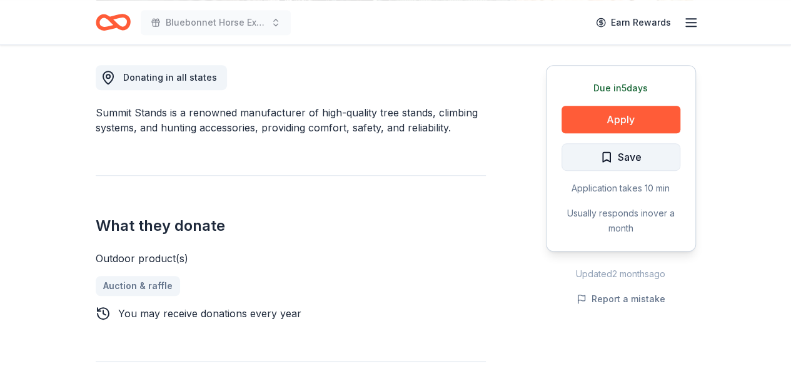
click at [603, 158] on span "Save" at bounding box center [620, 157] width 41 height 16
click at [347, 99] on div "Donating in all states Summit Stands is a renowned manufacturer of high-quality…" at bounding box center [291, 261] width 390 height 452
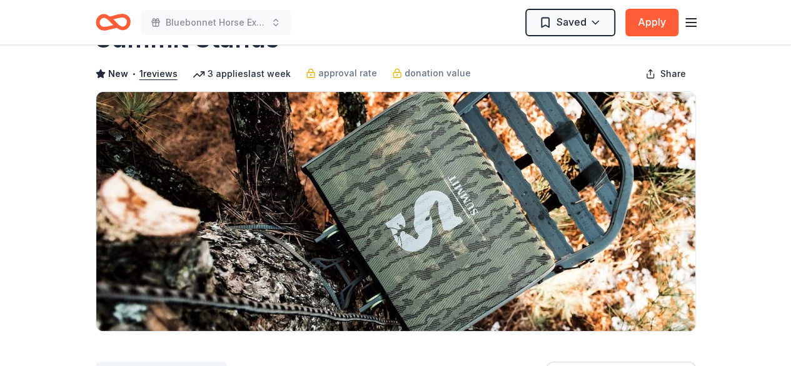
scroll to position [0, 0]
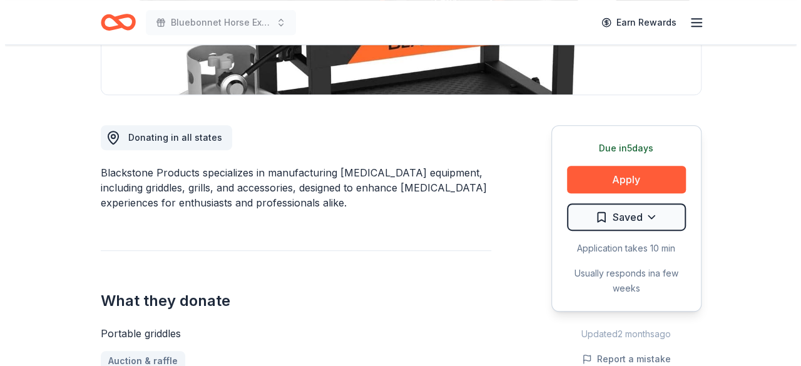
scroll to position [290, 0]
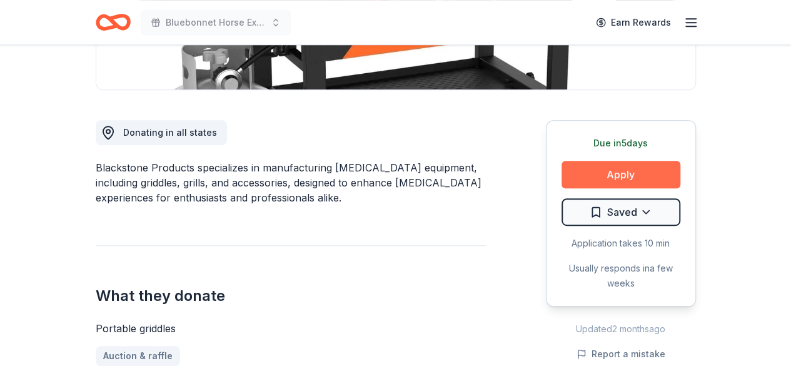
click at [607, 178] on button "Apply" at bounding box center [621, 175] width 119 height 28
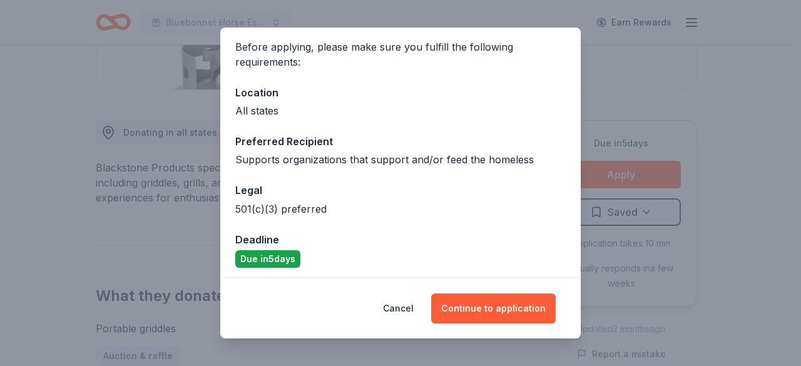
scroll to position [98, 0]
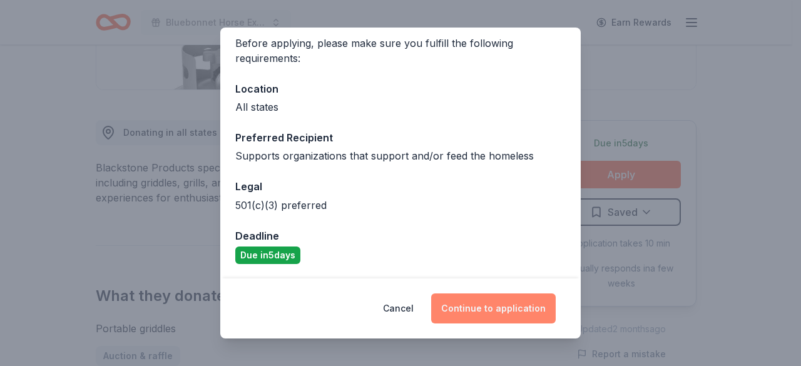
click at [478, 312] on button "Continue to application" at bounding box center [493, 308] width 124 height 30
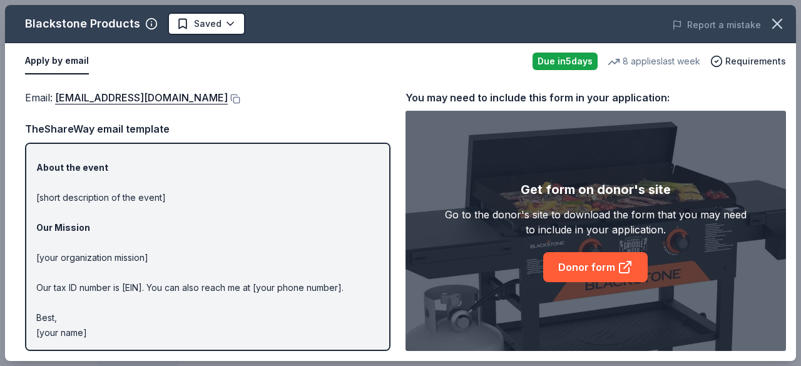
scroll to position [0, 0]
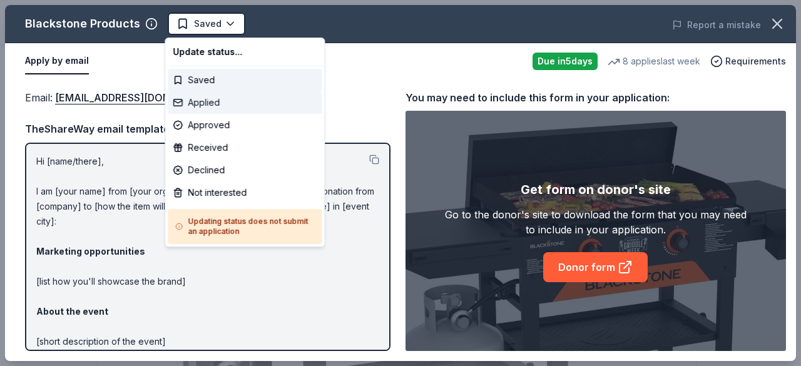
click at [213, 99] on div "Applied" at bounding box center [245, 102] width 154 height 23
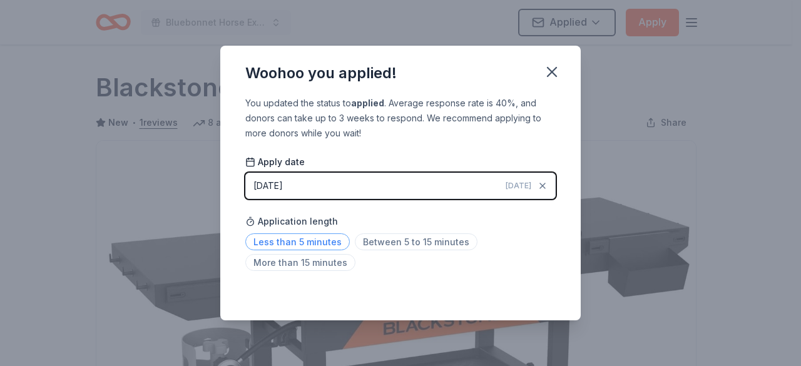
click at [293, 245] on span "Less than 5 minutes" at bounding box center [297, 241] width 104 height 17
click at [682, 114] on div "Woohoo you applied! You updated the status to applied . Average response rate i…" at bounding box center [400, 183] width 801 height 366
click at [547, 69] on icon "button" at bounding box center [552, 72] width 18 height 18
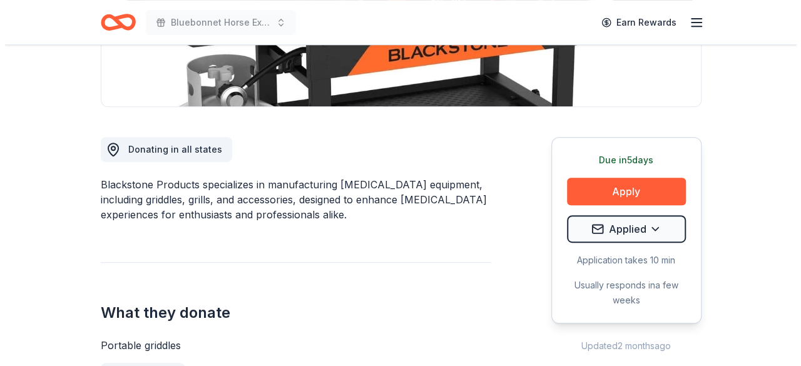
scroll to position [301, 0]
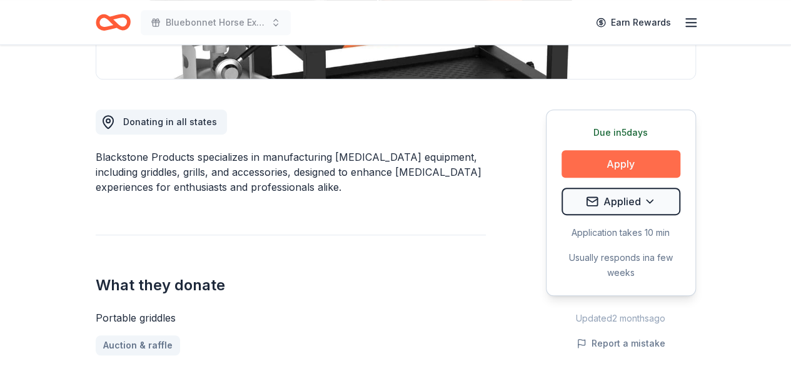
click at [615, 157] on button "Apply" at bounding box center [621, 164] width 119 height 28
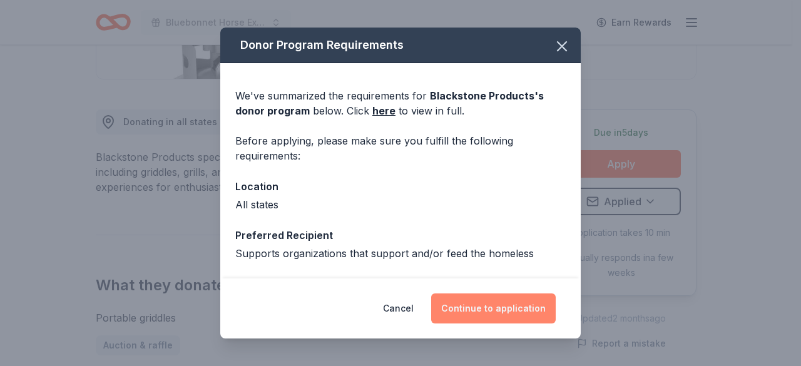
click at [499, 303] on button "Continue to application" at bounding box center [493, 308] width 124 height 30
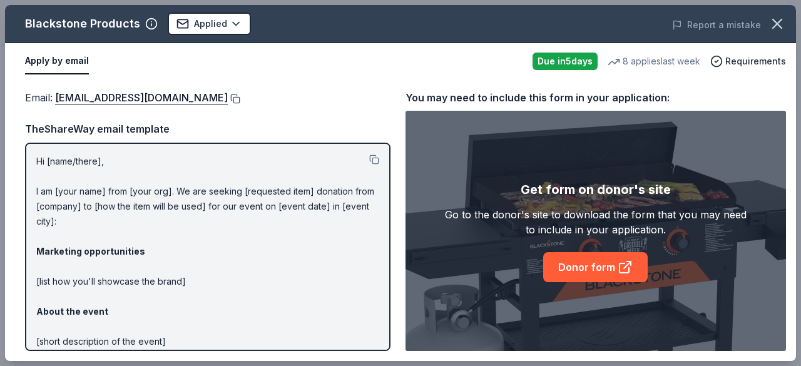
click at [240, 96] on button at bounding box center [234, 99] width 13 height 10
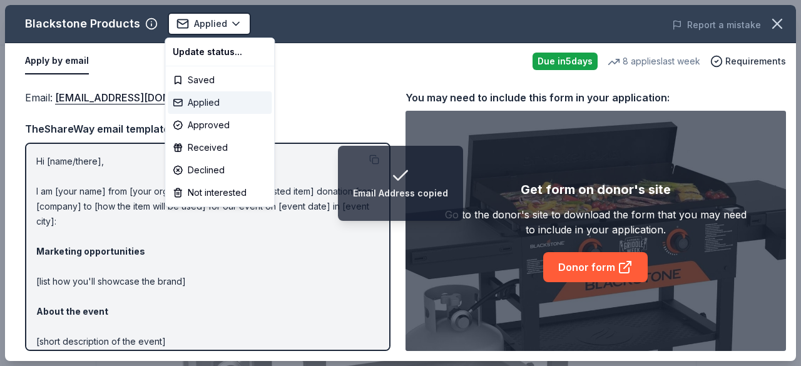
click at [208, 108] on div "Applied" at bounding box center [220, 102] width 104 height 23
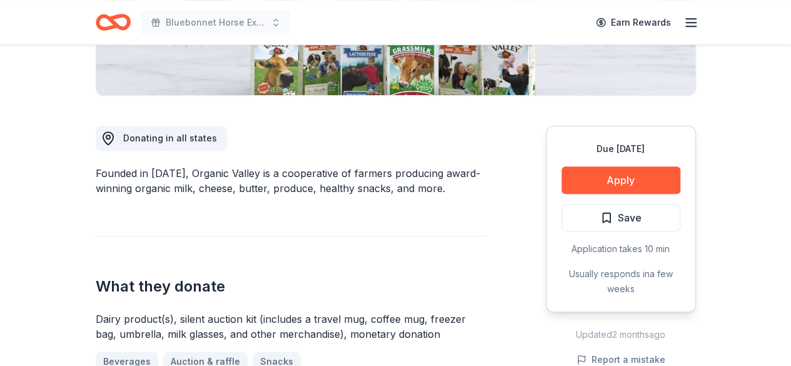
scroll to position [320, 0]
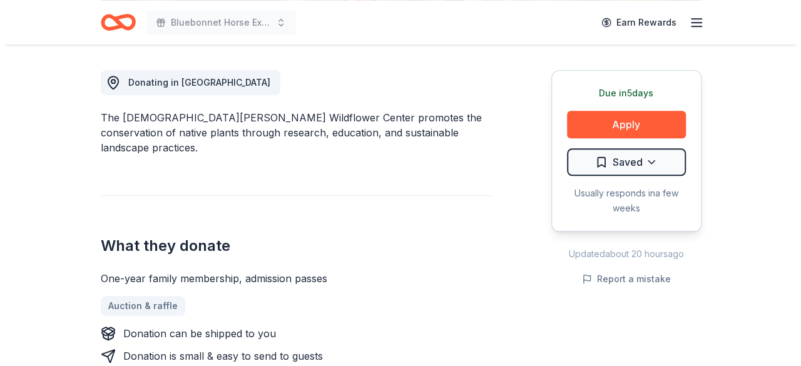
scroll to position [380, 0]
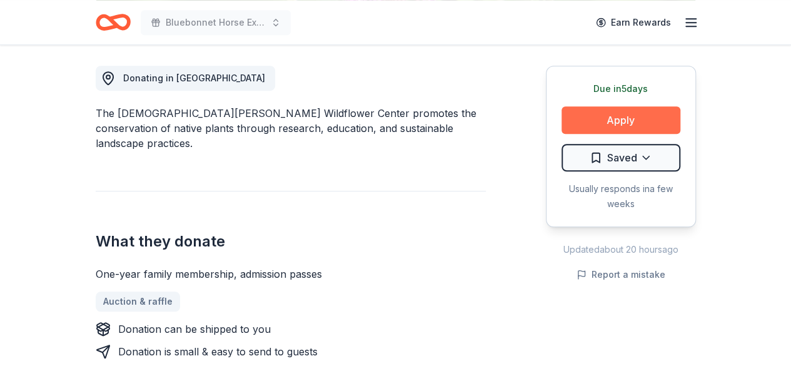
click at [627, 113] on button "Apply" at bounding box center [621, 120] width 119 height 28
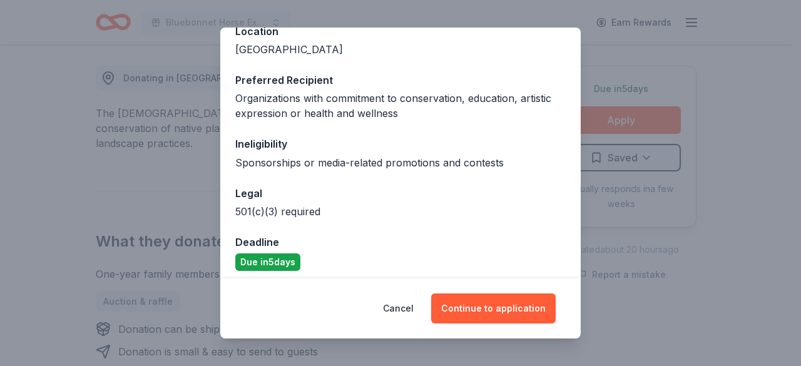
scroll to position [176, 0]
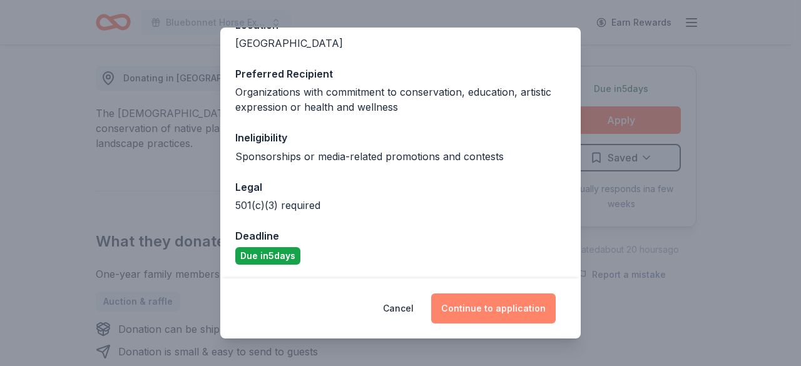
click at [487, 302] on button "Continue to application" at bounding box center [493, 308] width 124 height 30
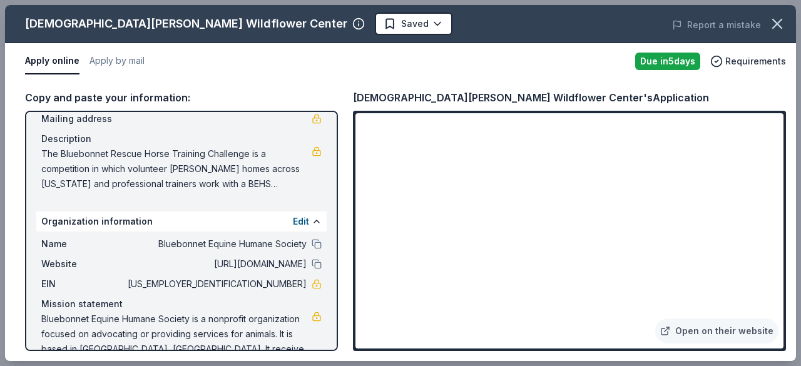
scroll to position [118, 0]
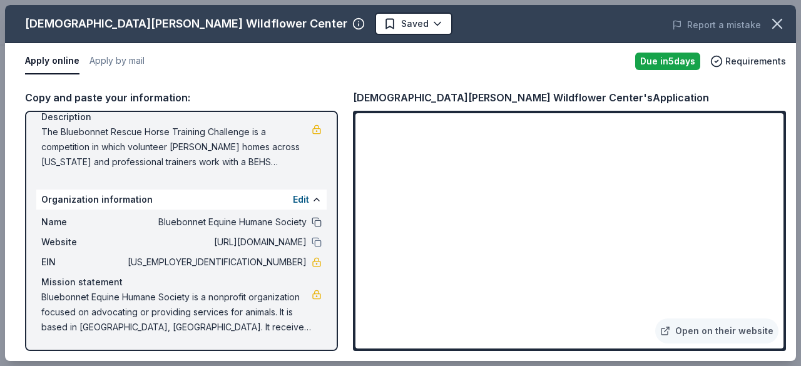
click at [311, 223] on button at bounding box center [316, 222] width 10 height 10
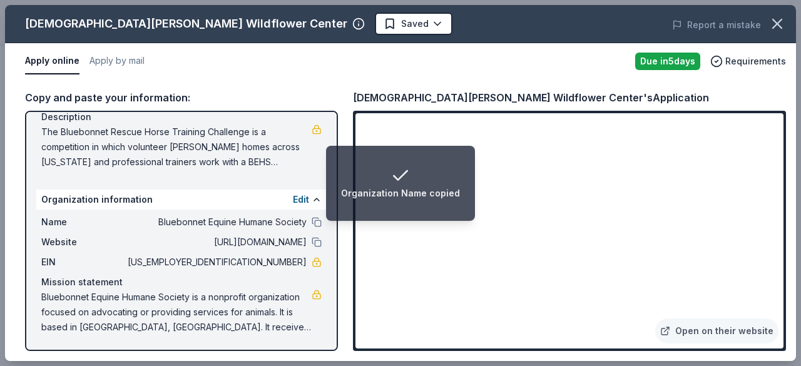
drag, startPoint x: 299, startPoint y: 258, endPoint x: 257, endPoint y: 262, distance: 42.1
click at [257, 262] on div "EIN 84-1673775" at bounding box center [181, 262] width 280 height 15
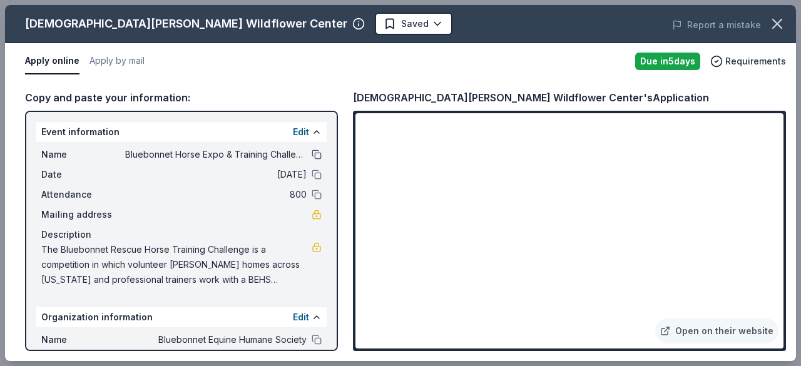
click at [311, 156] on button at bounding box center [316, 154] width 10 height 10
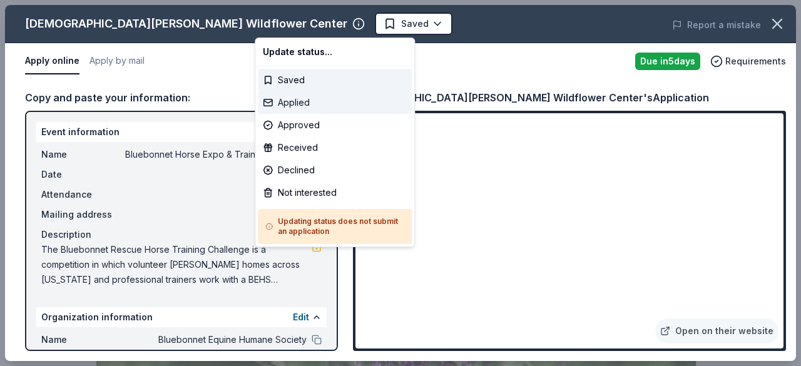
click at [299, 97] on div "Applied" at bounding box center [335, 102] width 154 height 23
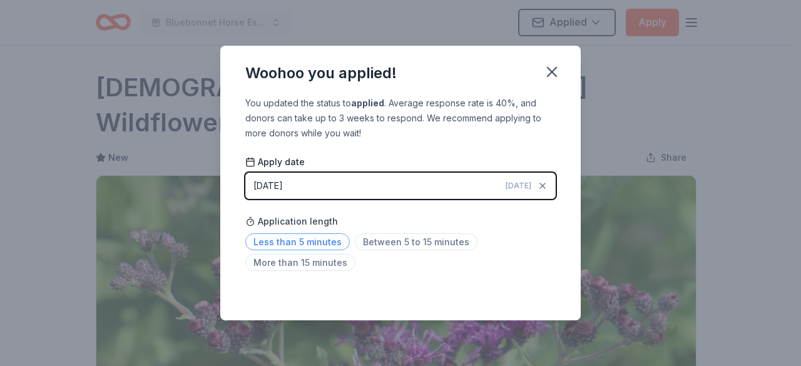
click at [314, 242] on span "Less than 5 minutes" at bounding box center [297, 241] width 104 height 17
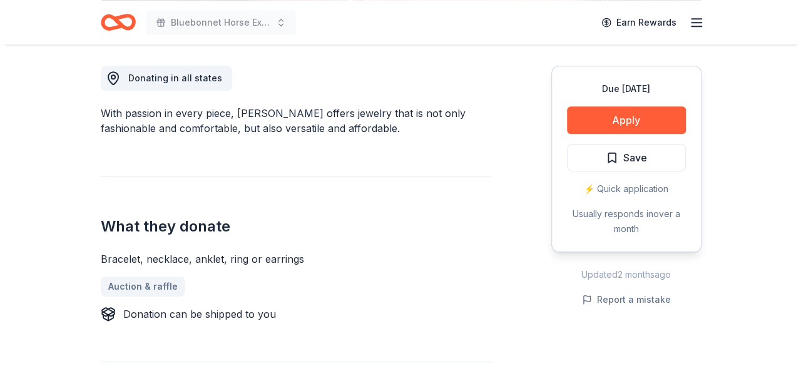
scroll to position [333, 0]
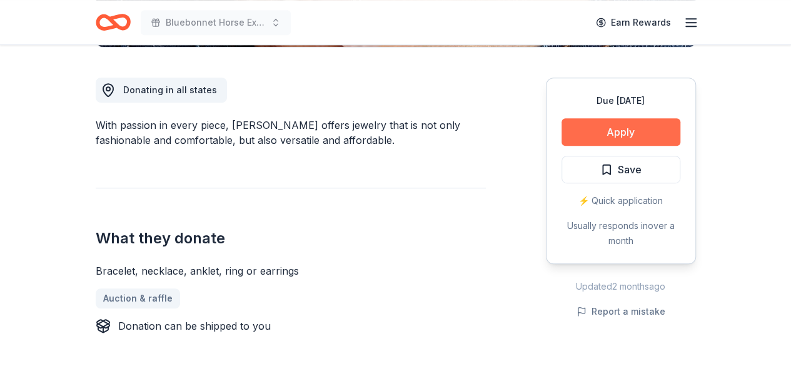
click at [586, 128] on button "Apply" at bounding box center [621, 132] width 119 height 28
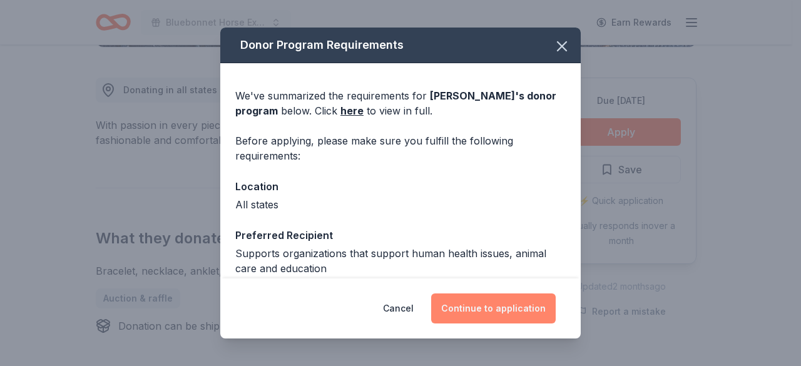
click at [492, 308] on button "Continue to application" at bounding box center [493, 308] width 124 height 30
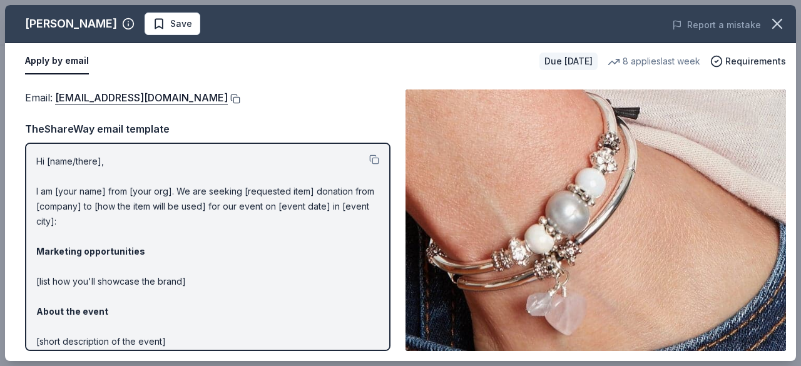
click at [228, 98] on button at bounding box center [234, 99] width 13 height 10
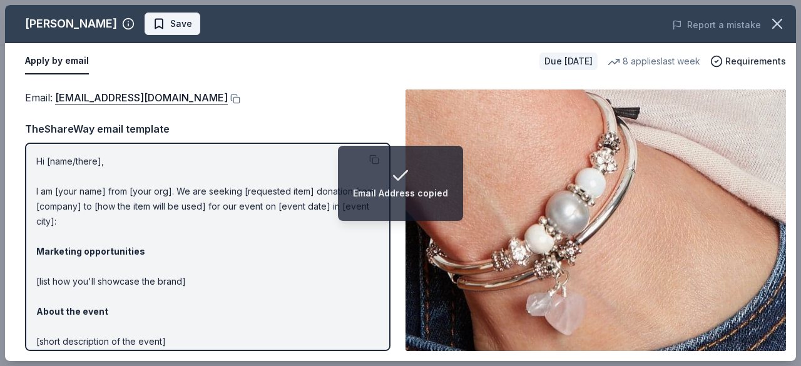
click at [170, 22] on span "Save" at bounding box center [181, 23] width 22 height 15
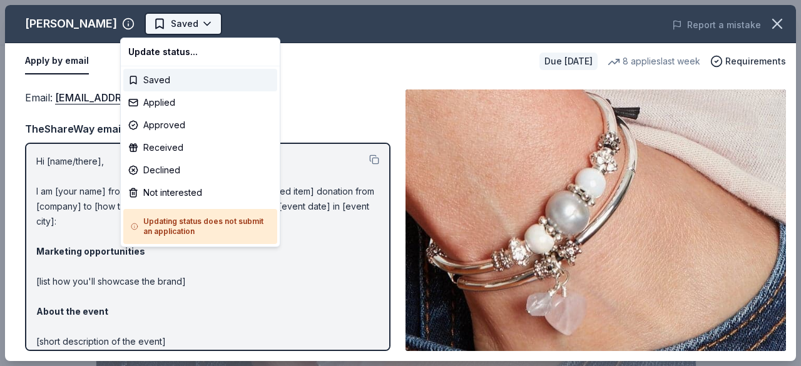
scroll to position [0, 0]
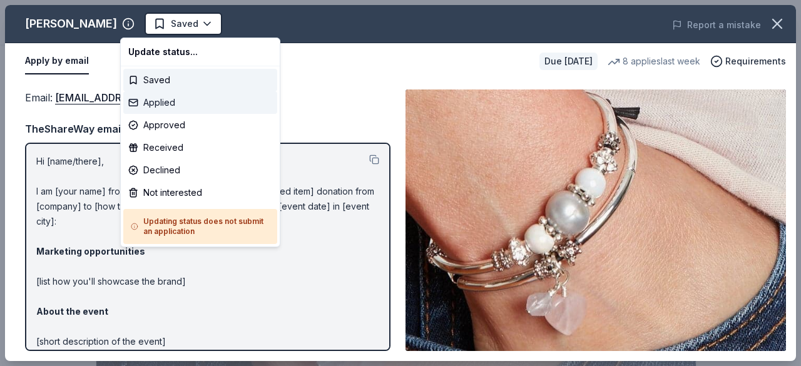
click at [169, 109] on div "Applied" at bounding box center [200, 102] width 154 height 23
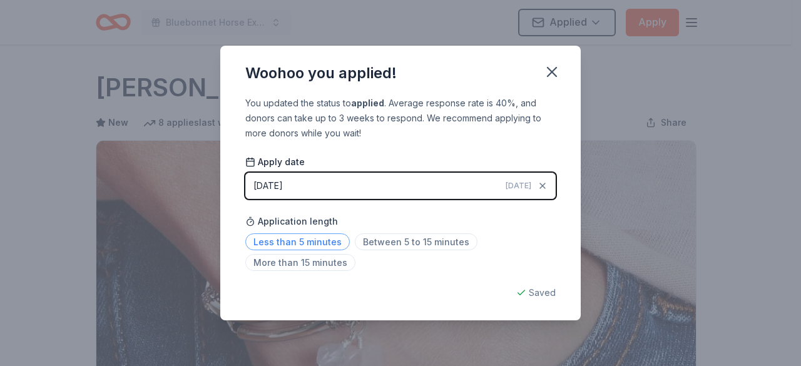
click at [318, 236] on span "Less than 5 minutes" at bounding box center [297, 241] width 104 height 17
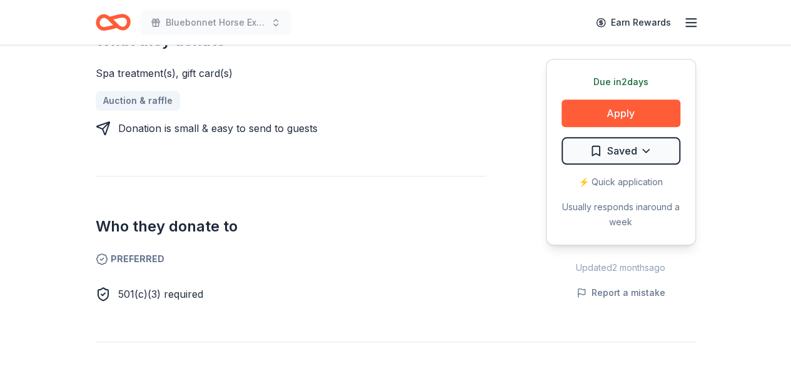
click at [388, 26] on div "Bluebonnet Horse Expo & Training Challenge Earn Rewards" at bounding box center [396, 22] width 600 height 29
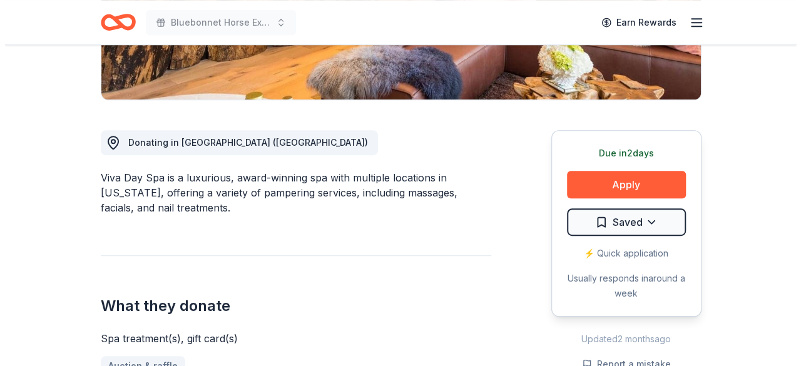
scroll to position [320, 0]
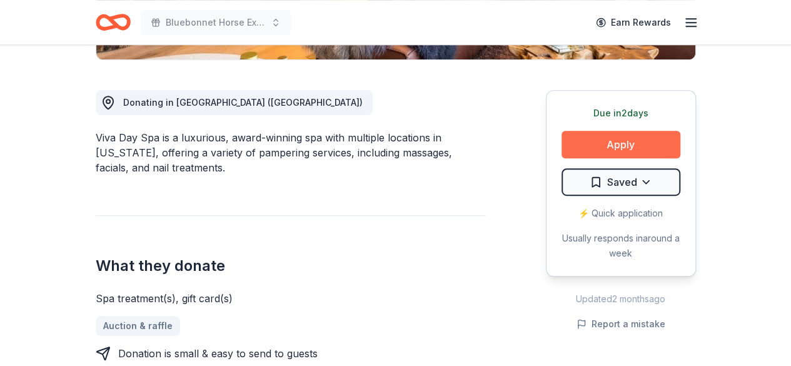
click at [637, 143] on button "Apply" at bounding box center [621, 145] width 119 height 28
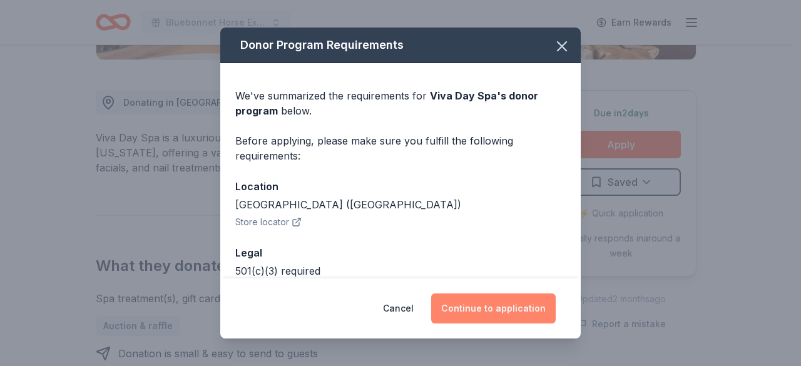
click at [490, 303] on button "Continue to application" at bounding box center [493, 308] width 124 height 30
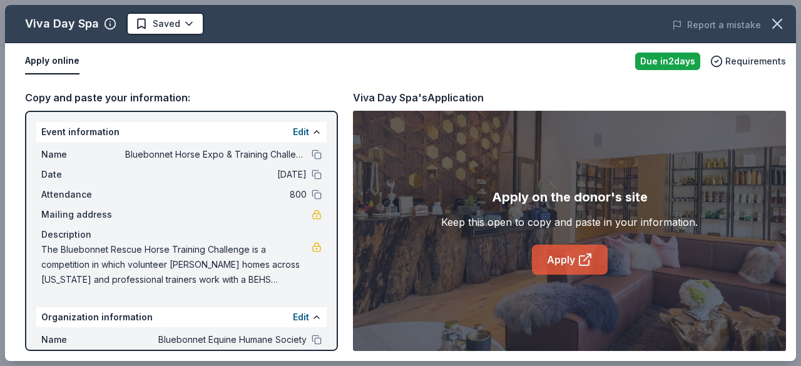
click at [572, 260] on link "Apply" at bounding box center [570, 260] width 76 height 30
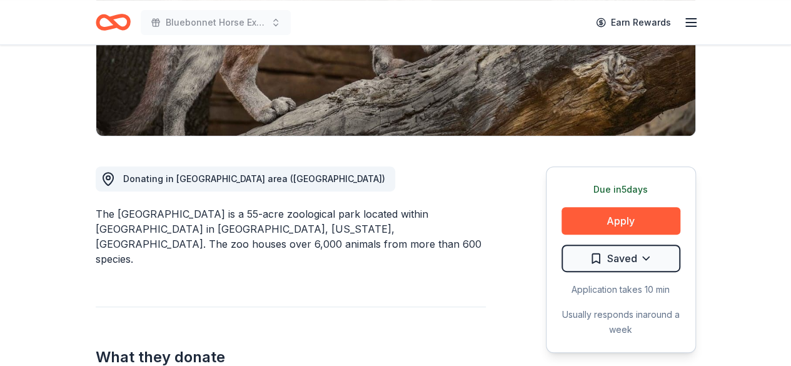
scroll to position [230, 0]
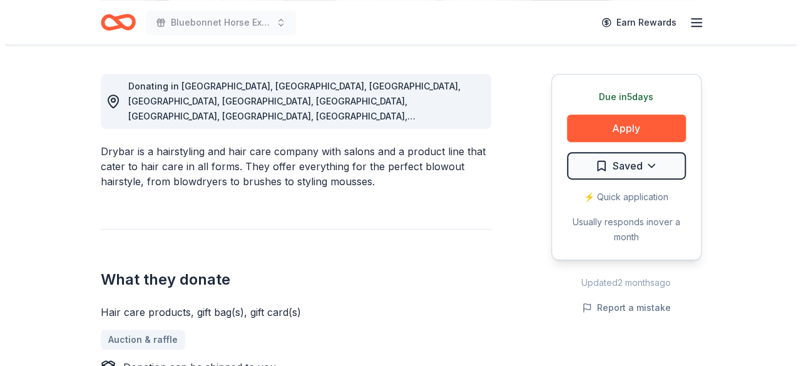
scroll to position [467, 0]
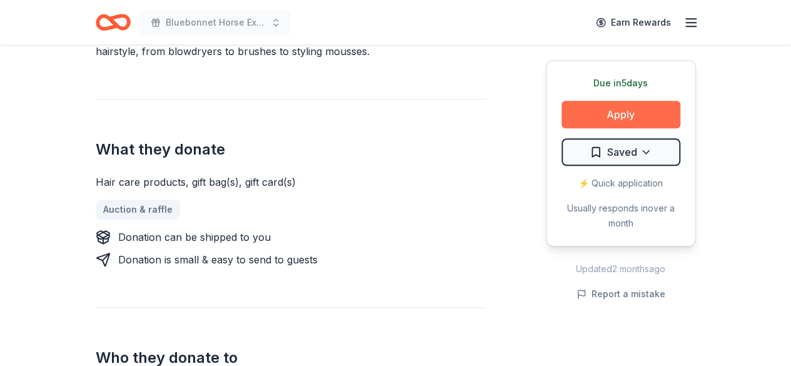
click at [624, 108] on button "Apply" at bounding box center [621, 115] width 119 height 28
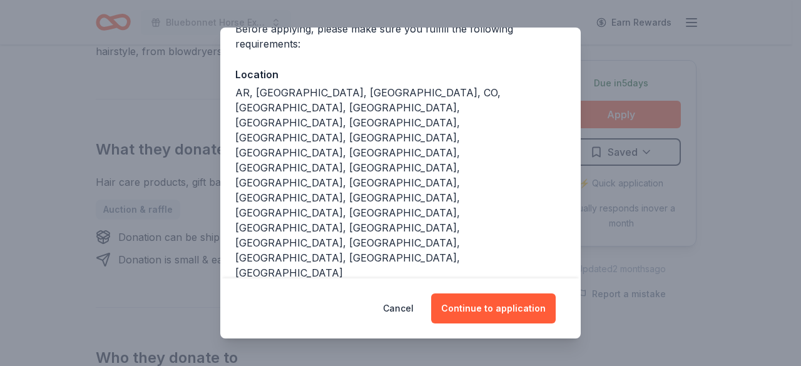
scroll to position [114, 0]
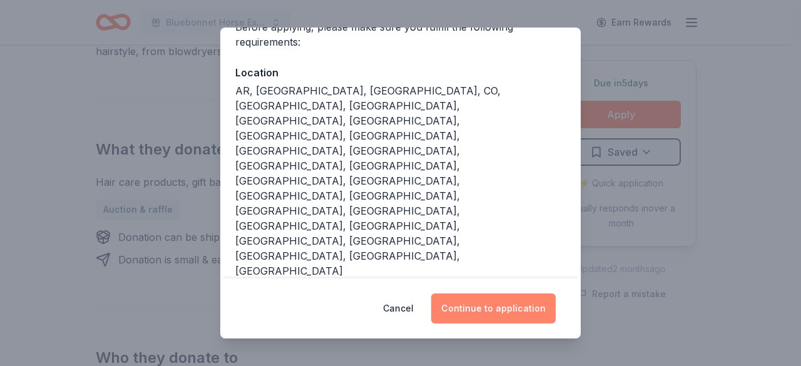
click at [495, 310] on button "Continue to application" at bounding box center [493, 308] width 124 height 30
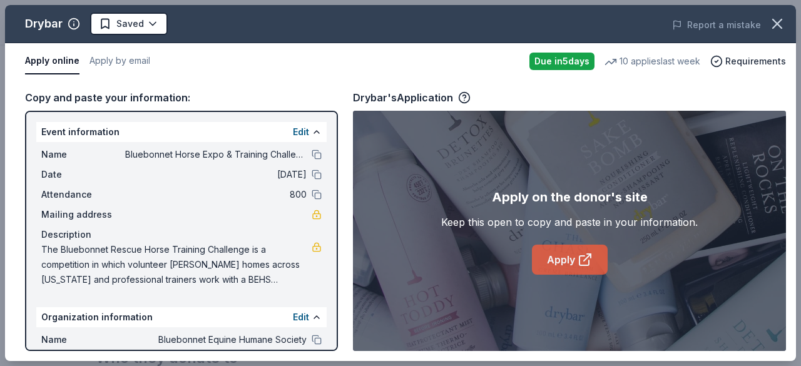
click at [554, 260] on link "Apply" at bounding box center [570, 260] width 76 height 30
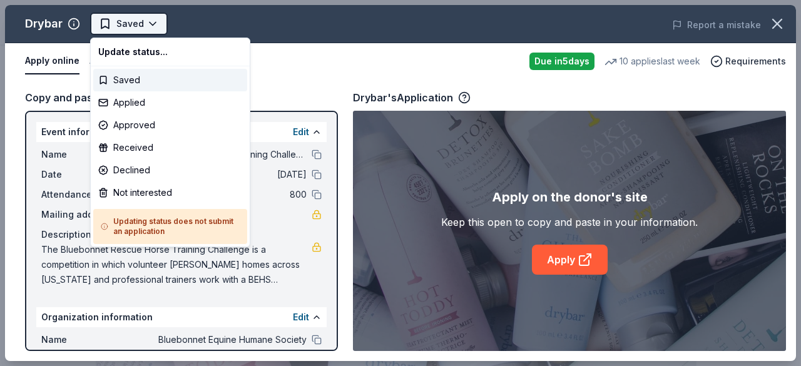
scroll to position [0, 0]
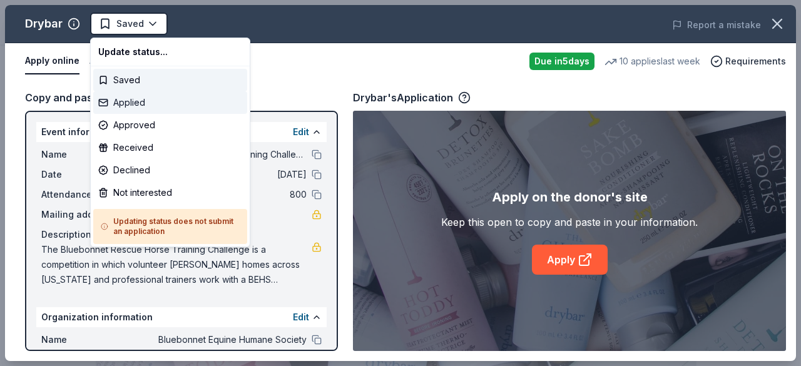
click at [140, 103] on div "Applied" at bounding box center [170, 102] width 154 height 23
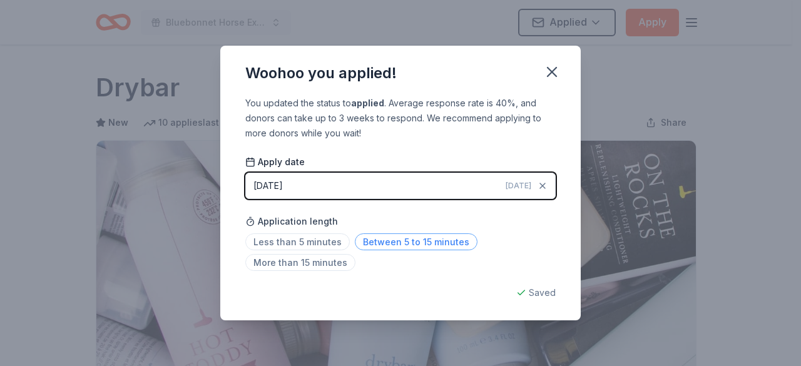
click at [375, 241] on span "Between 5 to 15 minutes" at bounding box center [416, 241] width 123 height 17
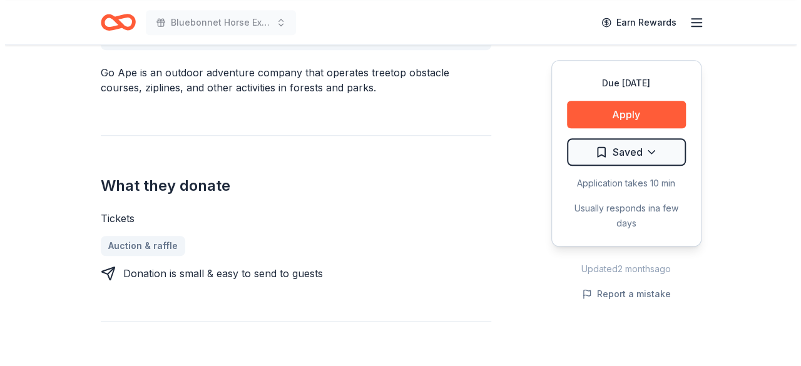
scroll to position [418, 0]
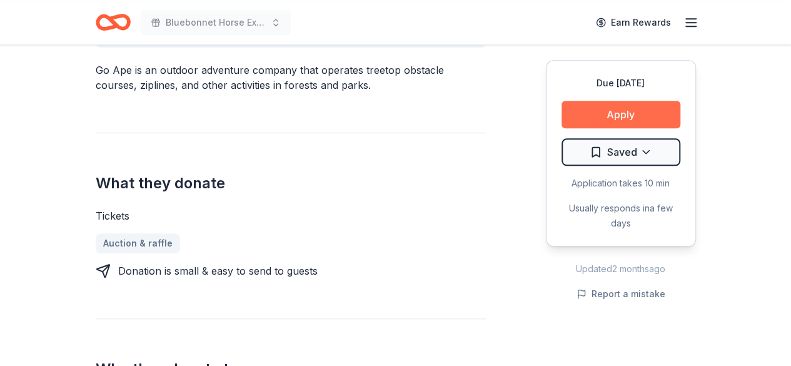
click at [598, 114] on button "Apply" at bounding box center [621, 115] width 119 height 28
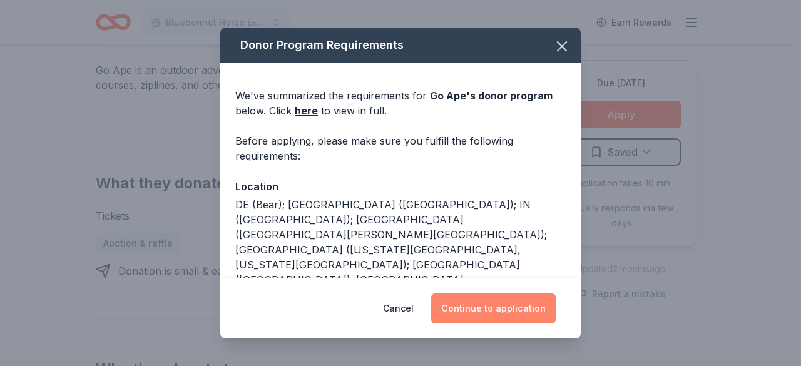
click at [503, 305] on button "Continue to application" at bounding box center [493, 308] width 124 height 30
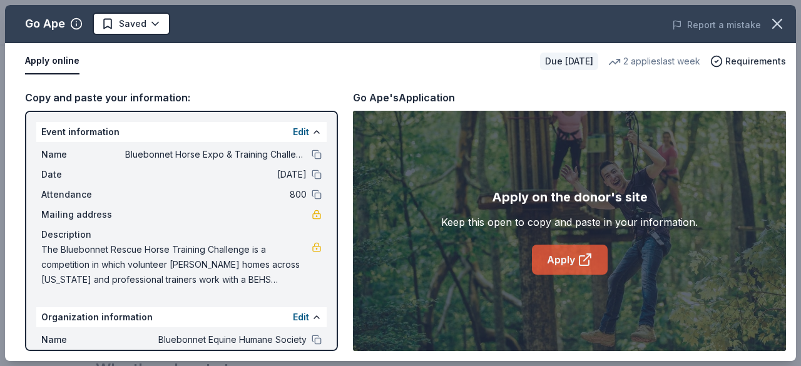
click at [569, 271] on link "Apply" at bounding box center [570, 260] width 76 height 30
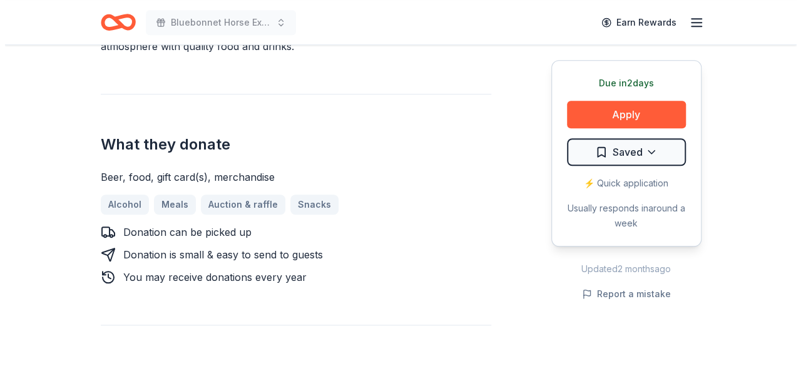
scroll to position [372, 0]
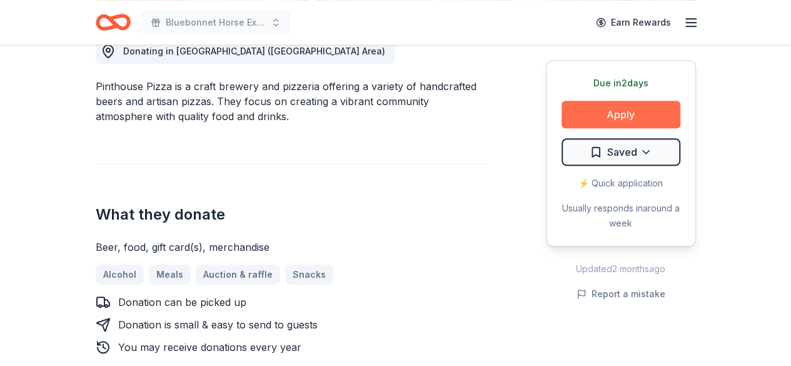
click at [610, 120] on button "Apply" at bounding box center [621, 115] width 119 height 28
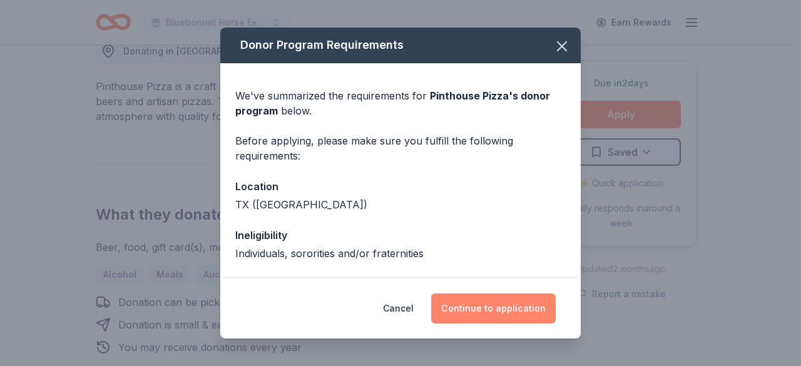
click at [494, 312] on button "Continue to application" at bounding box center [493, 308] width 124 height 30
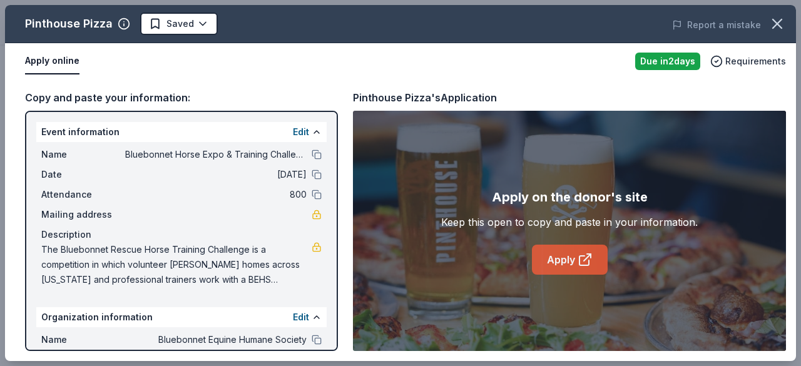
click at [588, 258] on icon at bounding box center [584, 259] width 15 height 15
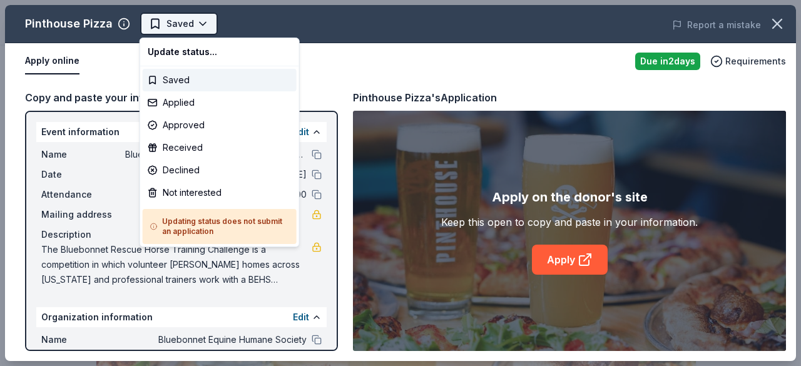
scroll to position [0, 0]
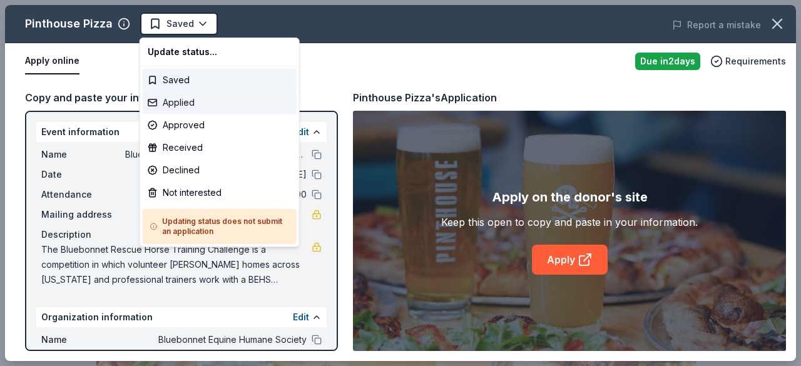
click at [184, 99] on div "Applied" at bounding box center [220, 102] width 154 height 23
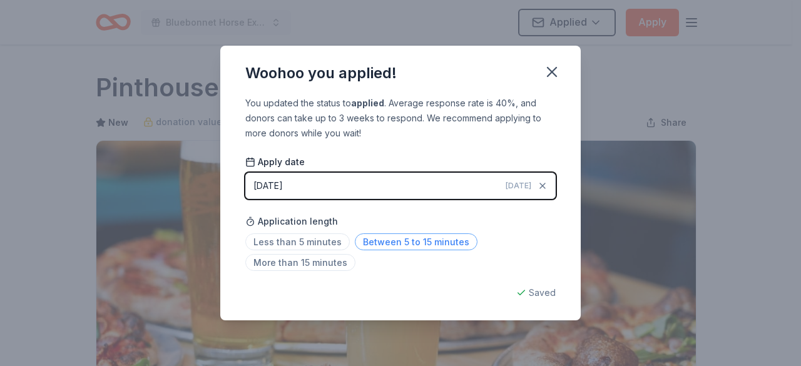
click at [392, 247] on span "Between 5 to 15 minutes" at bounding box center [416, 241] width 123 height 17
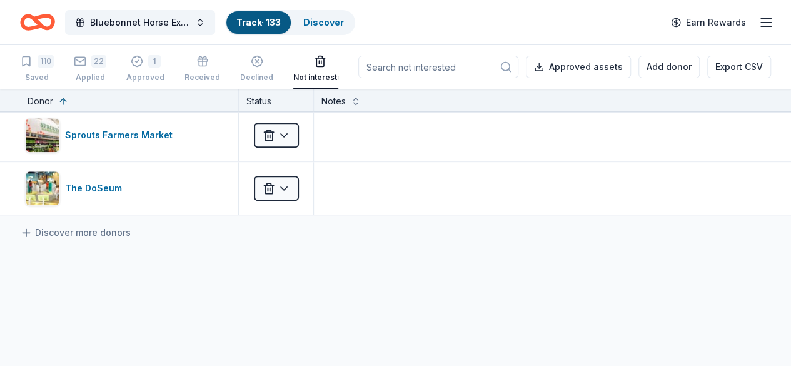
scroll to position [696, 0]
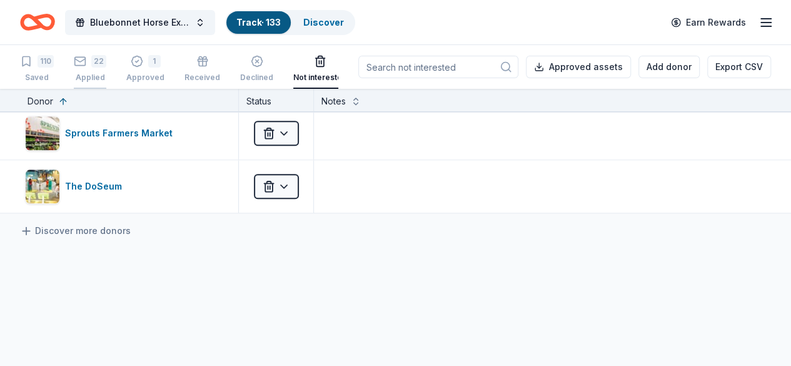
click at [106, 71] on div "22 Applied" at bounding box center [90, 69] width 33 height 28
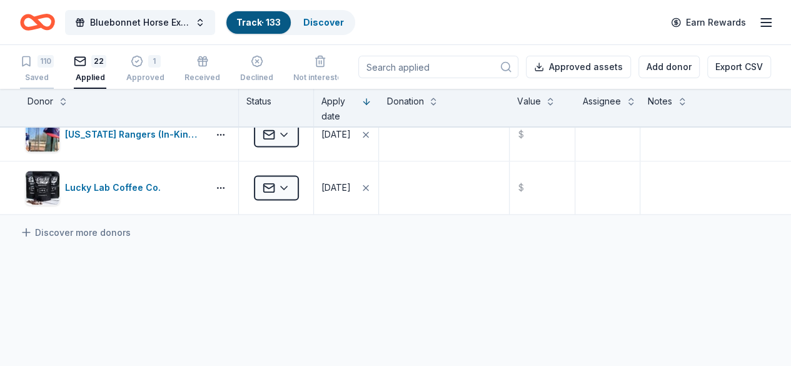
click at [43, 72] on div "110 Saved" at bounding box center [37, 69] width 34 height 28
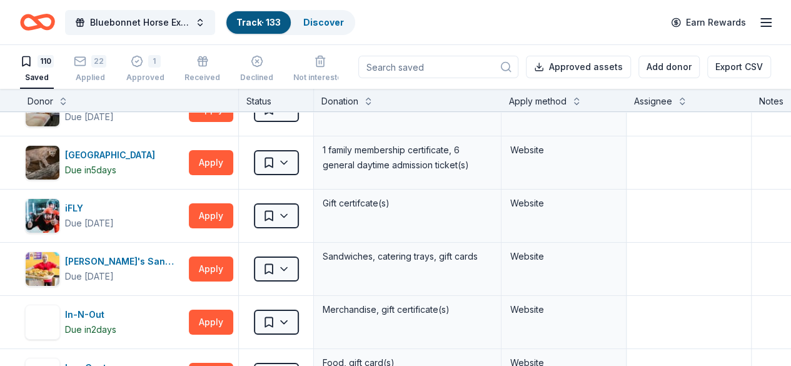
scroll to position [2251, 0]
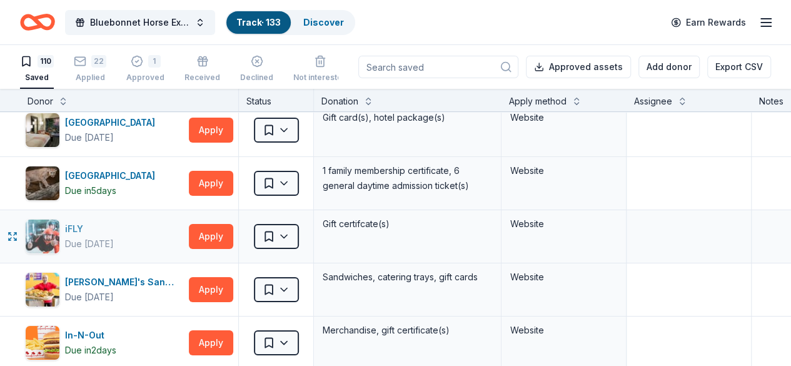
drag, startPoint x: 91, startPoint y: 221, endPoint x: 83, endPoint y: 228, distance: 11.1
click at [83, 236] on div "Due [DATE]" at bounding box center [89, 243] width 49 height 15
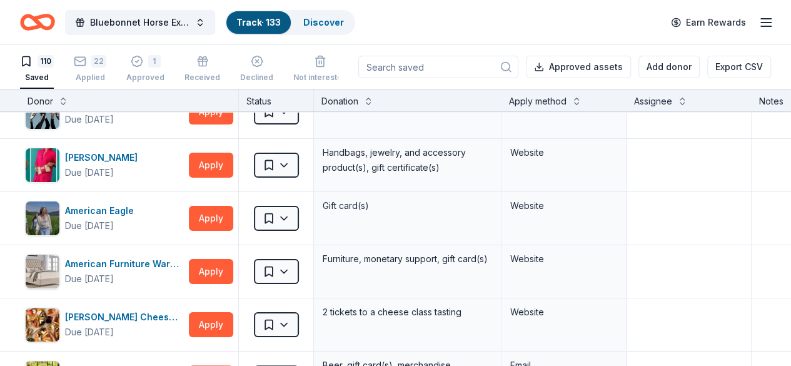
scroll to position [0, 0]
